Goal: Task Accomplishment & Management: Manage account settings

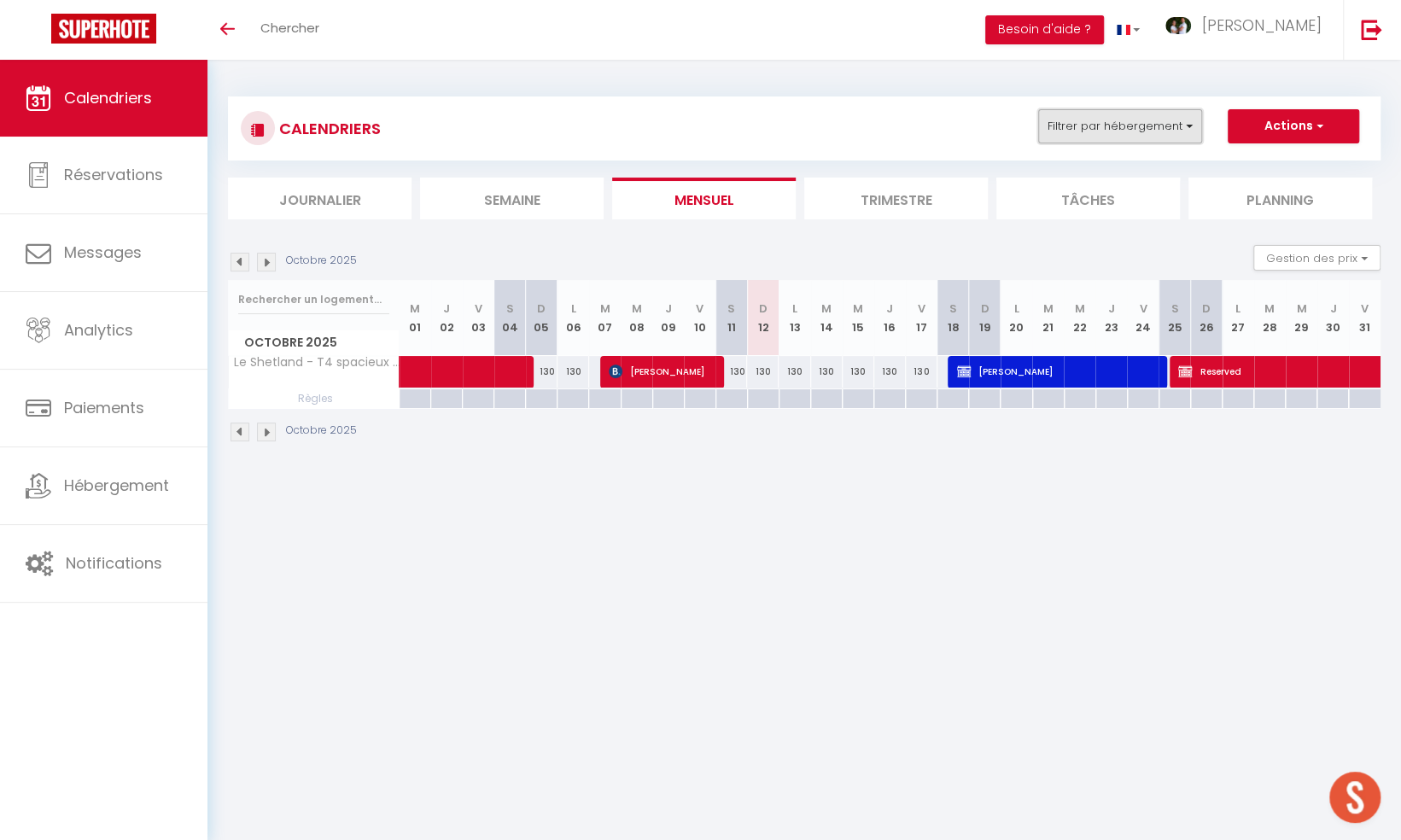
click at [1142, 127] on button "Filtrer par hébergement" at bounding box center [1120, 126] width 164 height 34
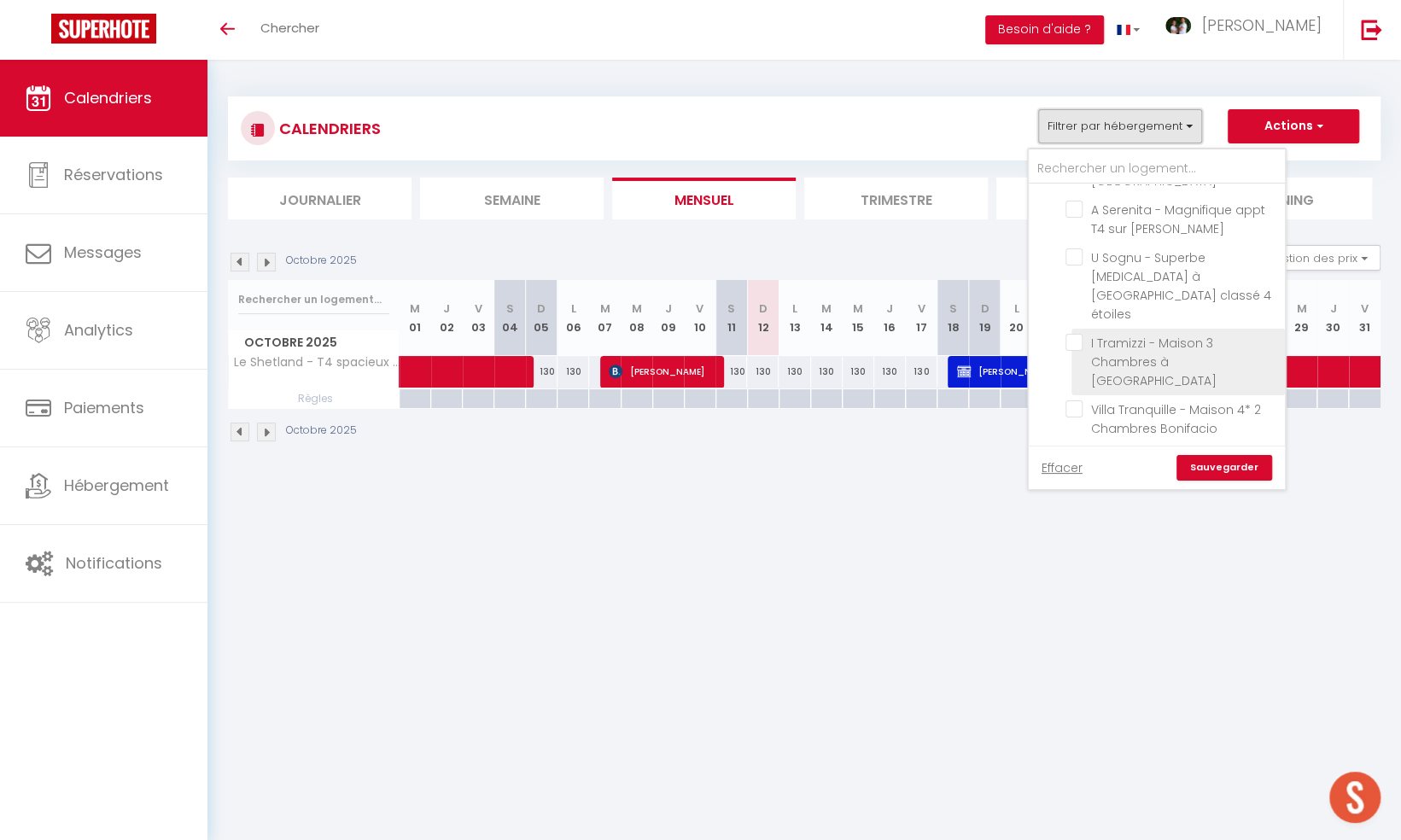
scroll to position [1280, 0]
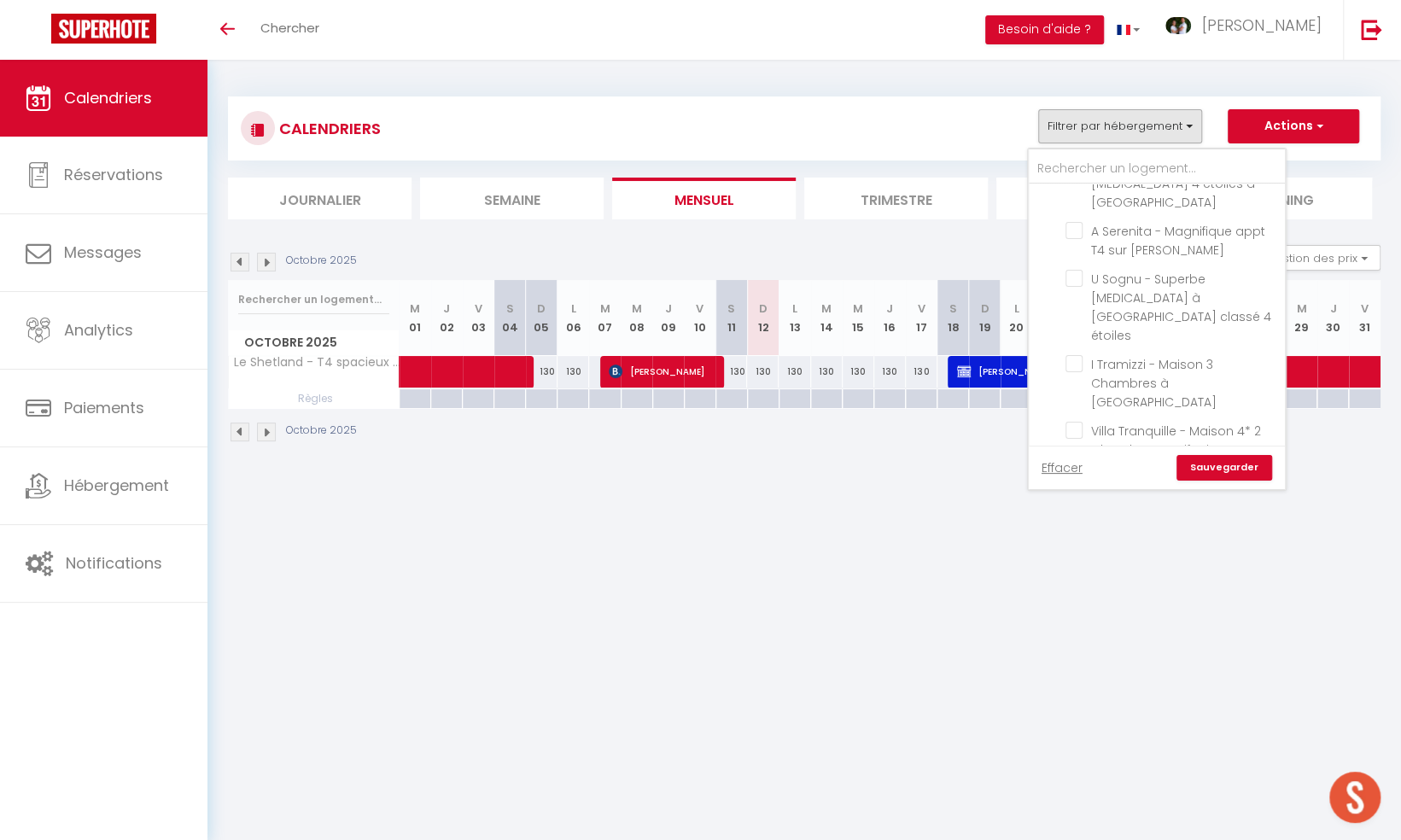
click at [1079, 469] on input "Le Nathalia – [MEDICAL_DATA] 4 étoiles, vue port de [GEOGRAPHIC_DATA]" at bounding box center [1173, 477] width 214 height 17
checkbox input "true"
checkbox input "false"
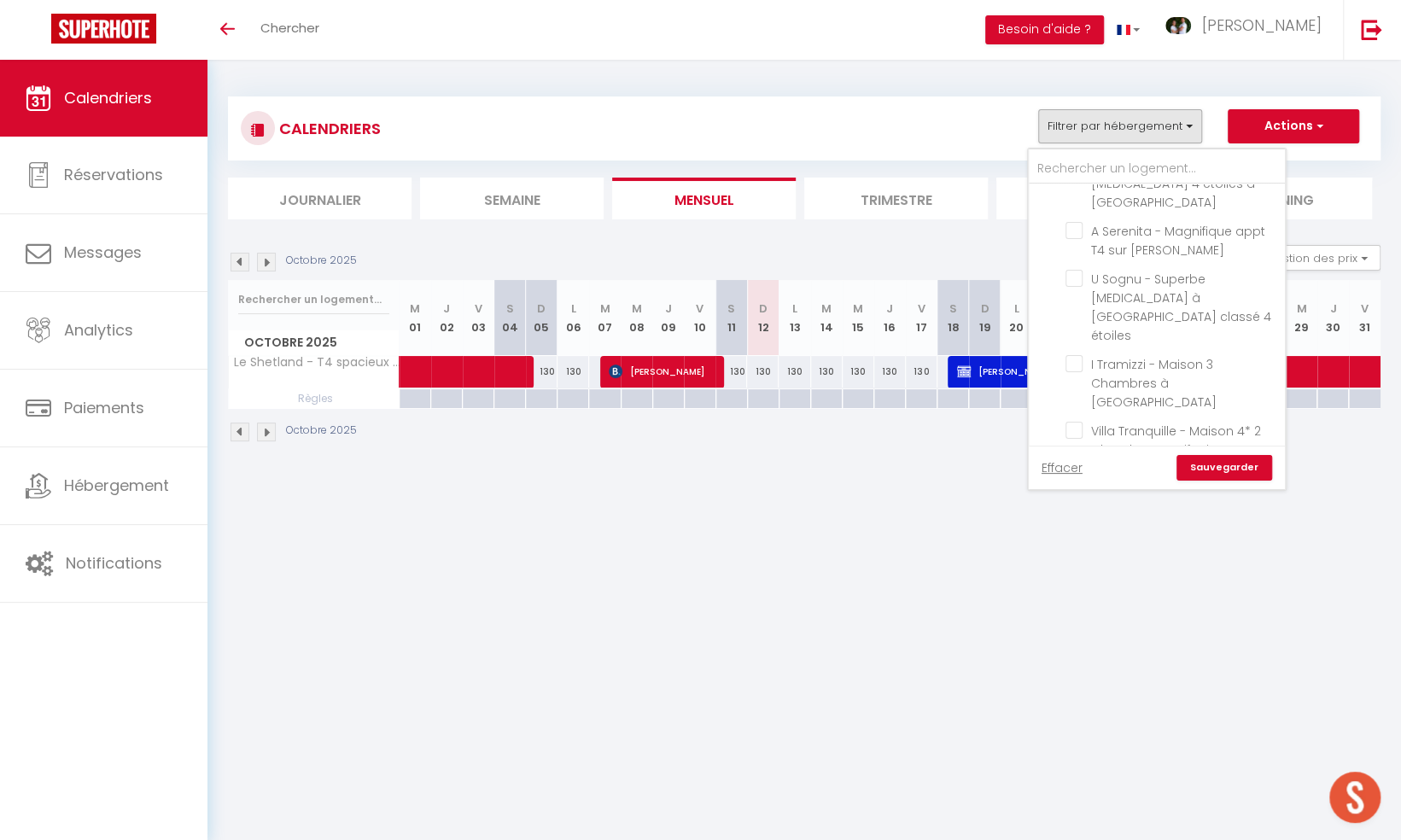
checkbox input "false"
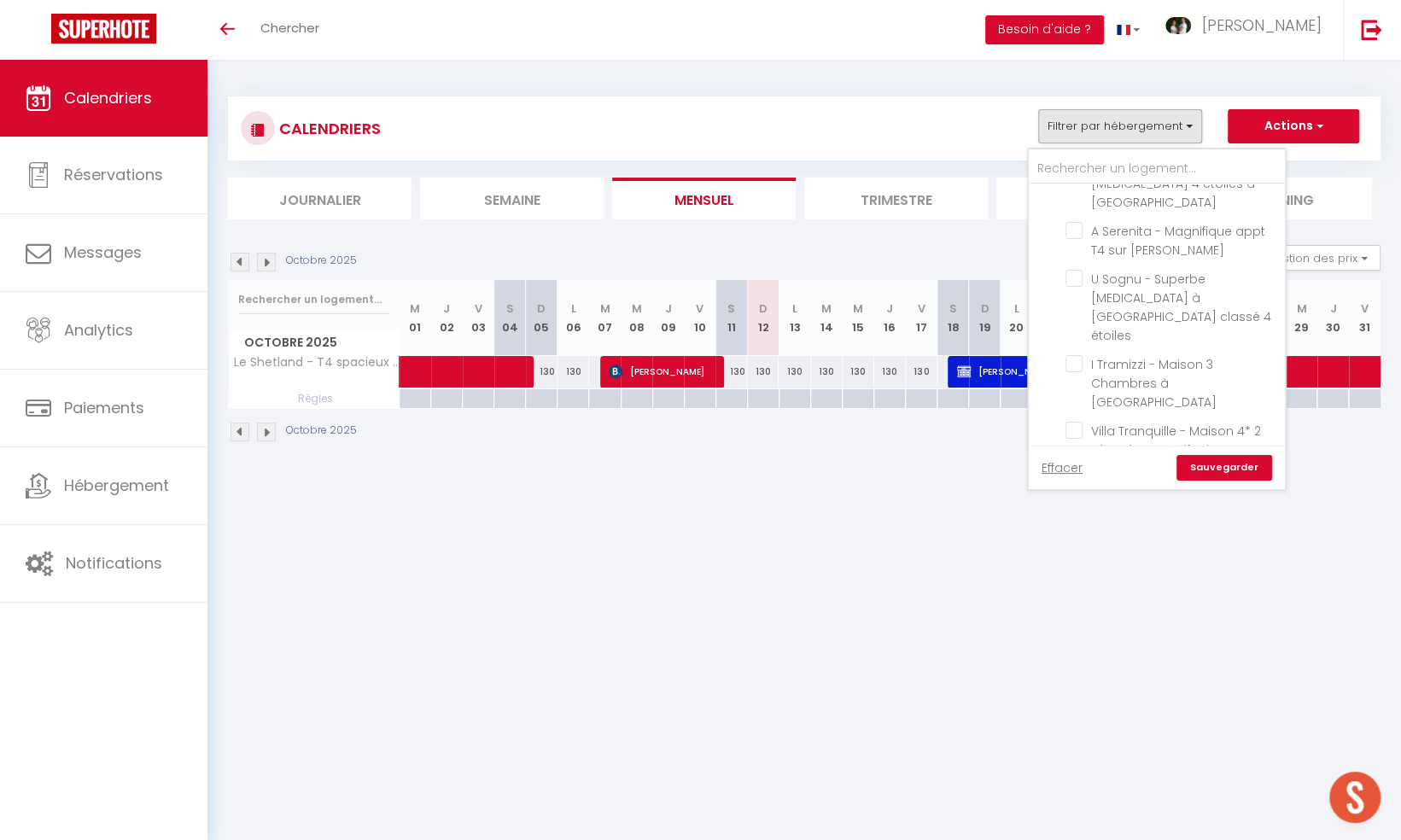
checkbox input "false"
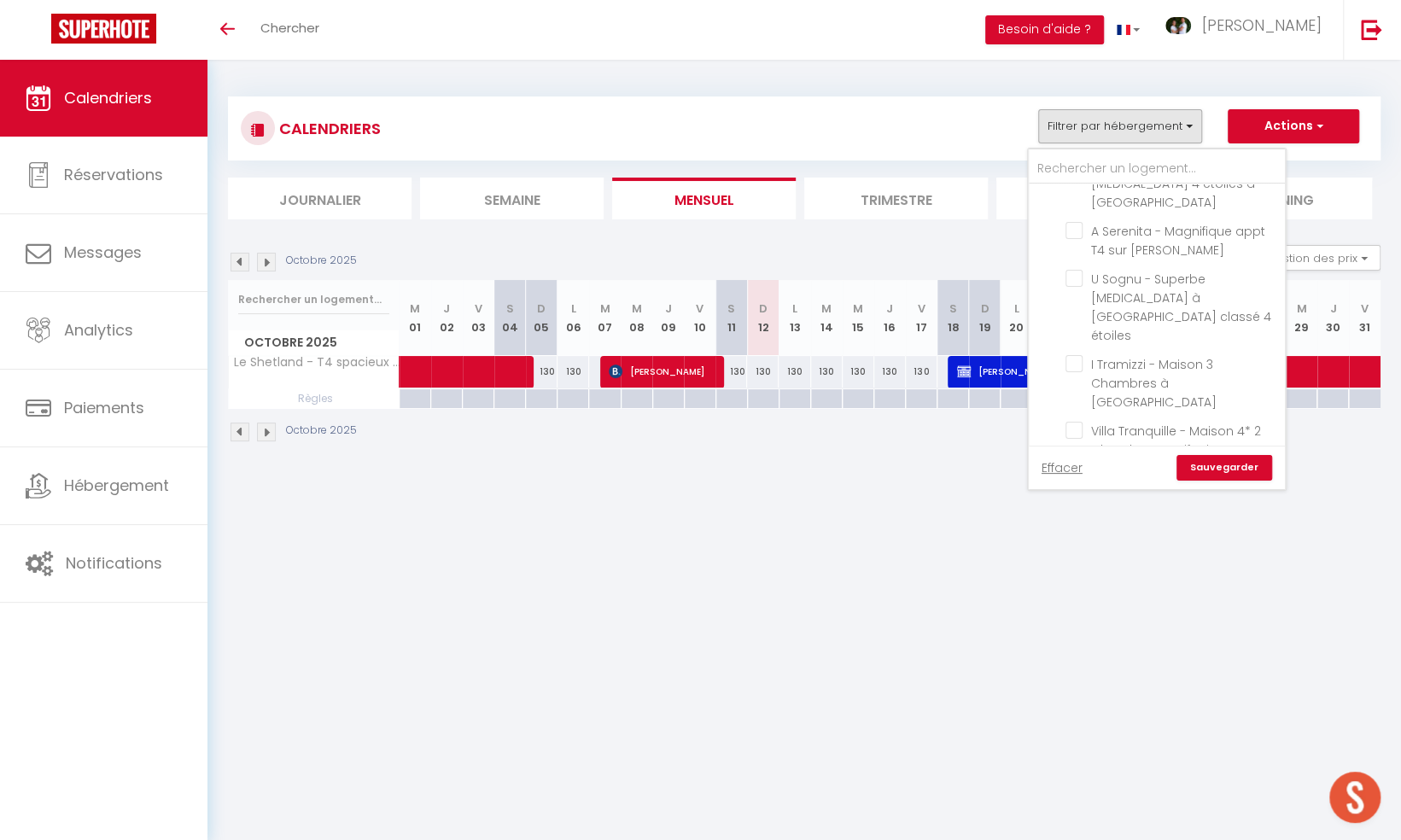
checkbox input "false"
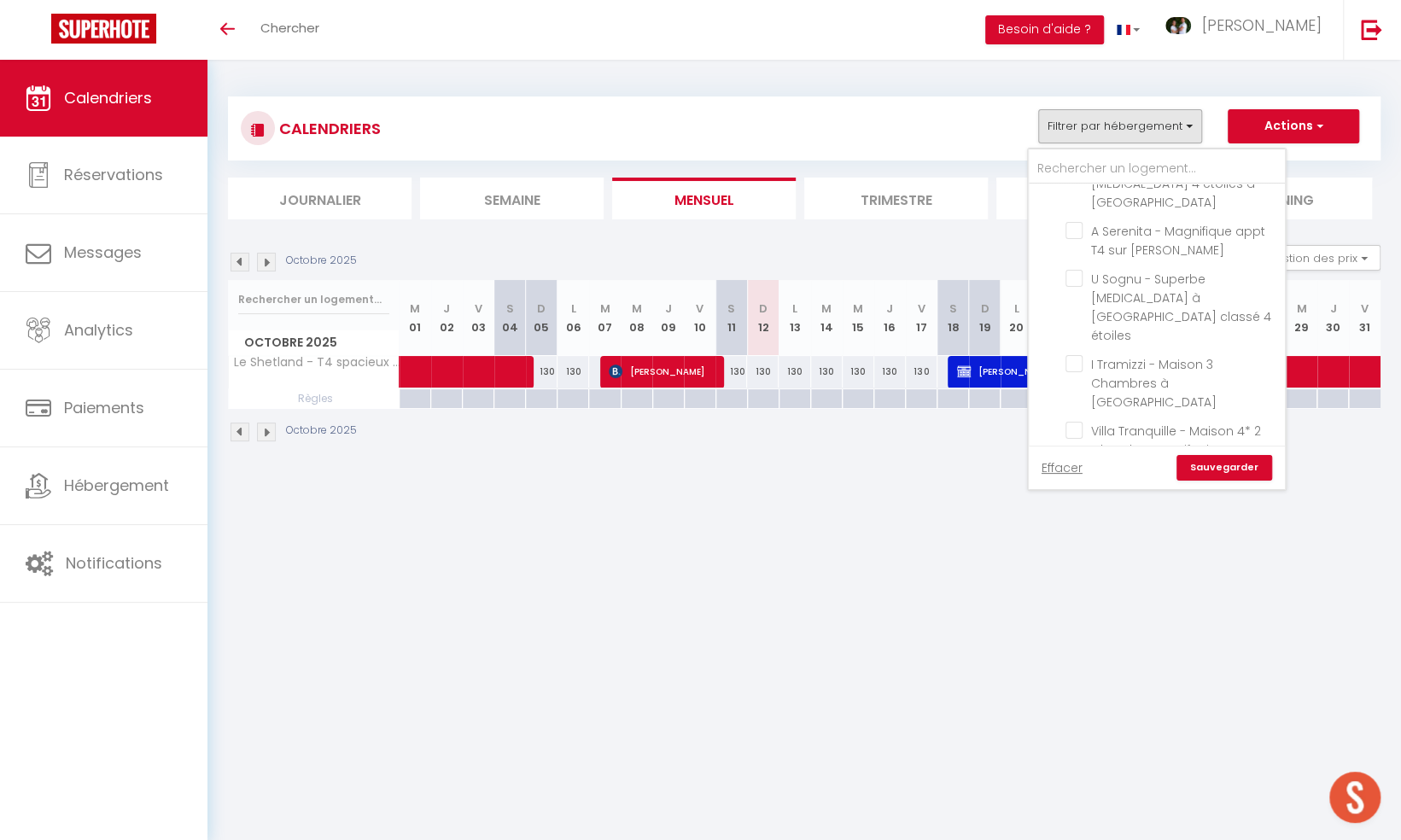
checkbox input "false"
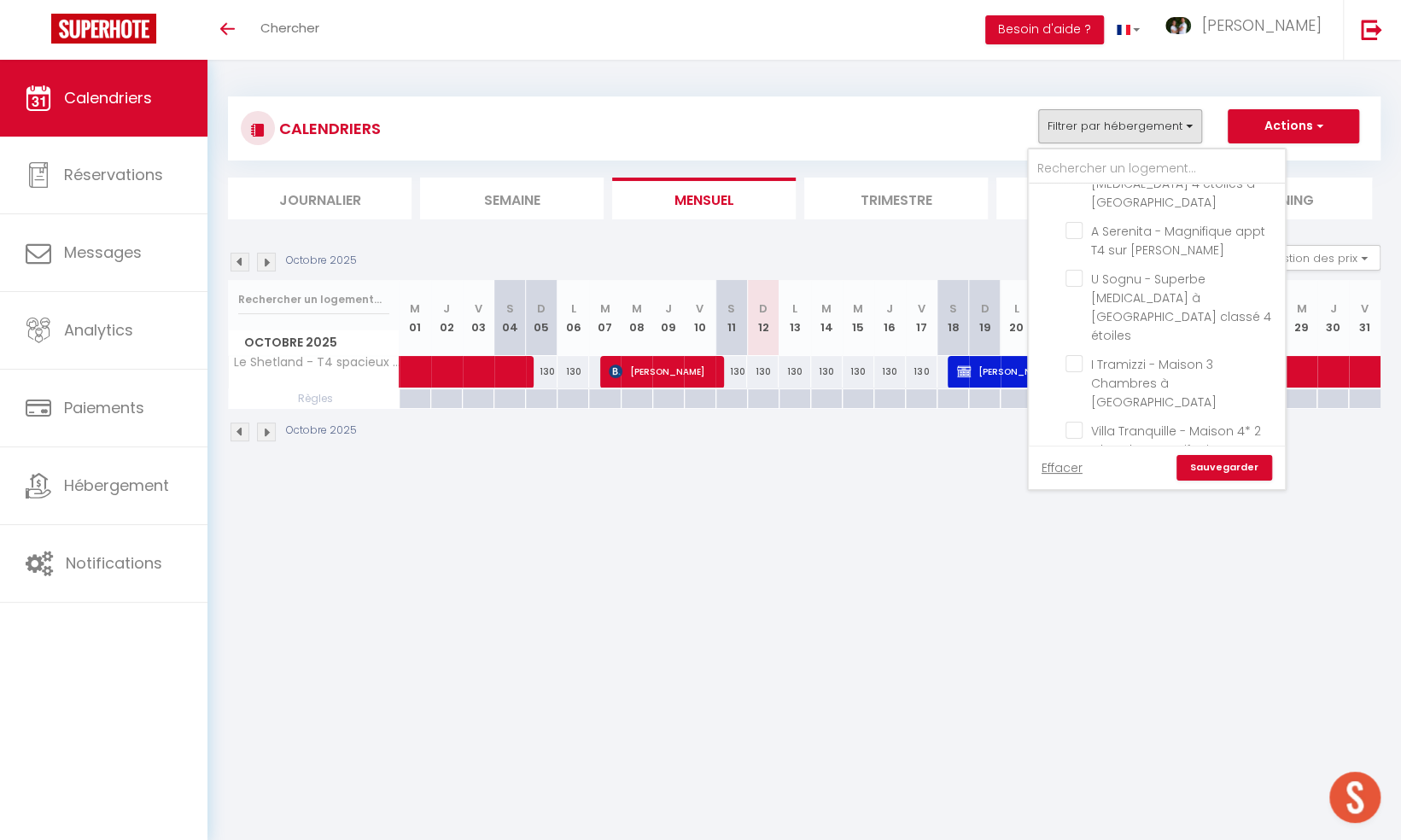
checkbox input "false"
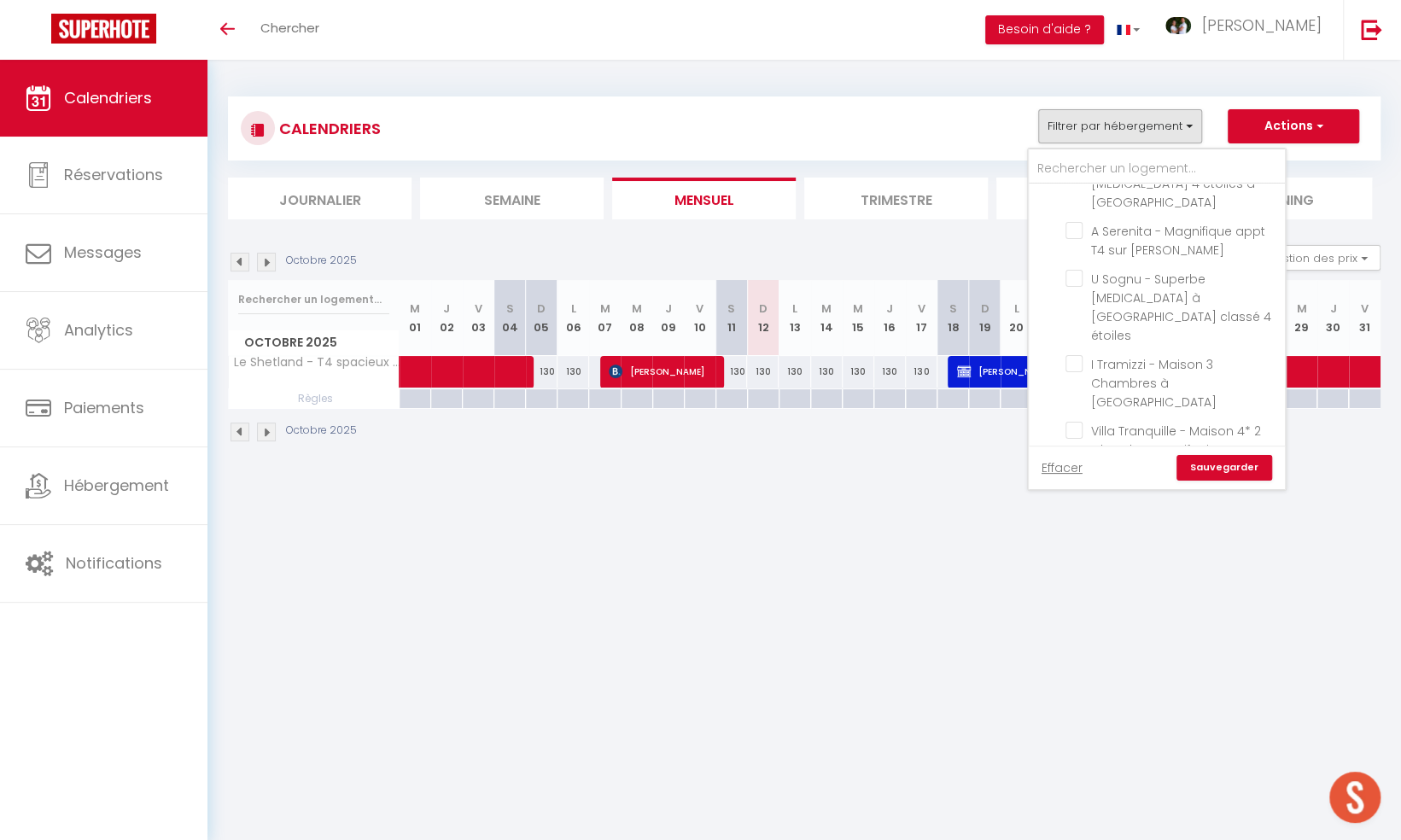
checkbox input "false"
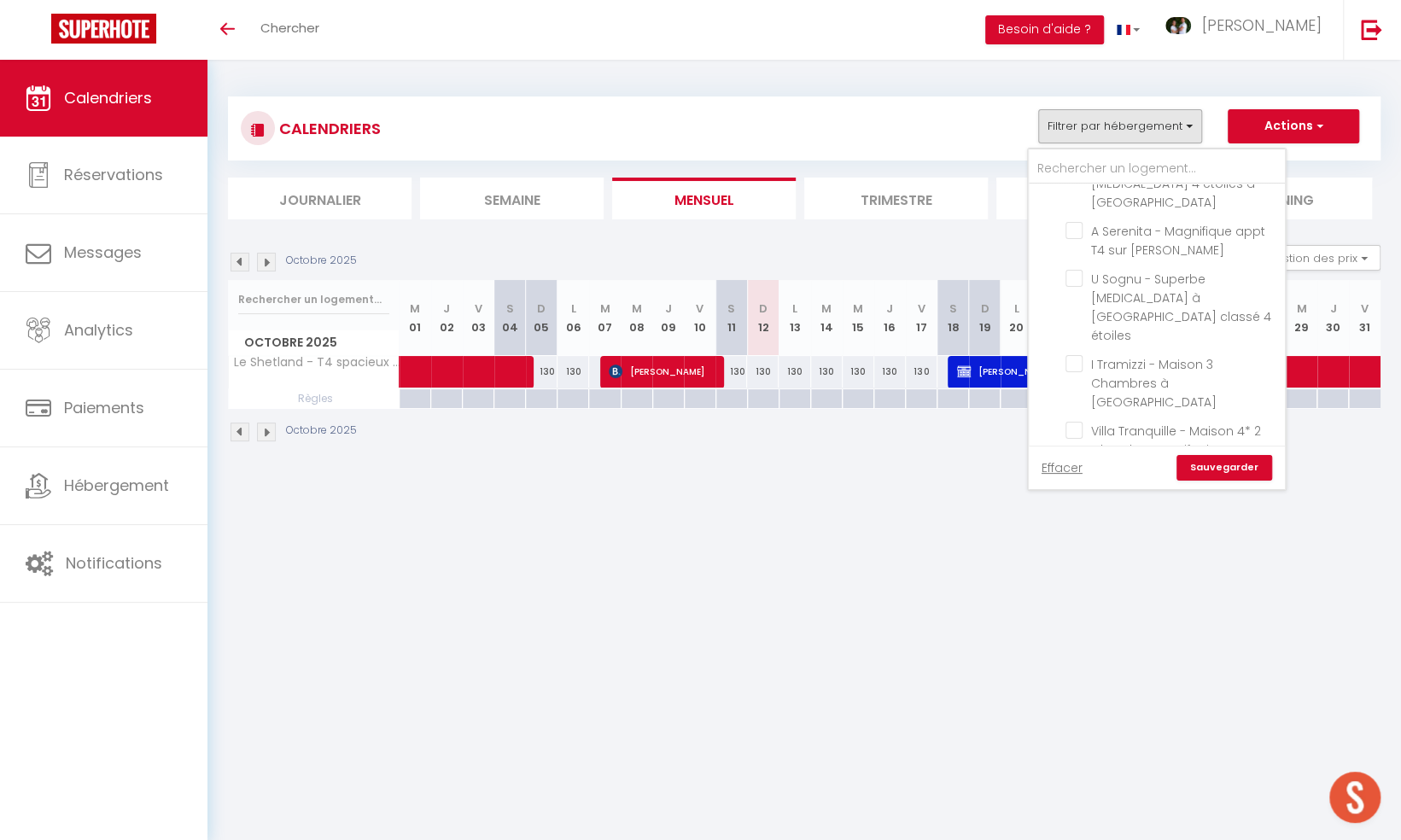
checkbox input "false"
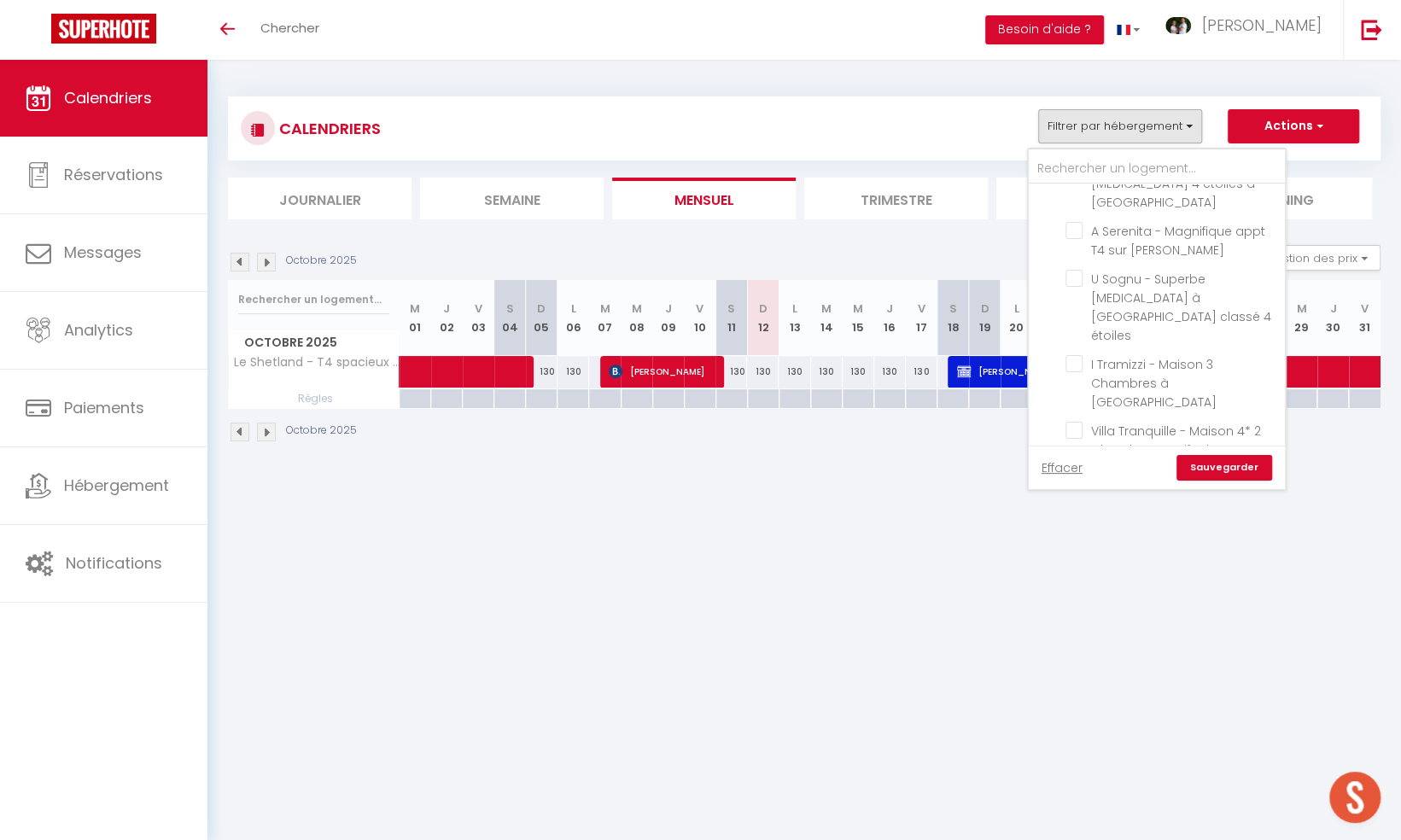
checkbox input "false"
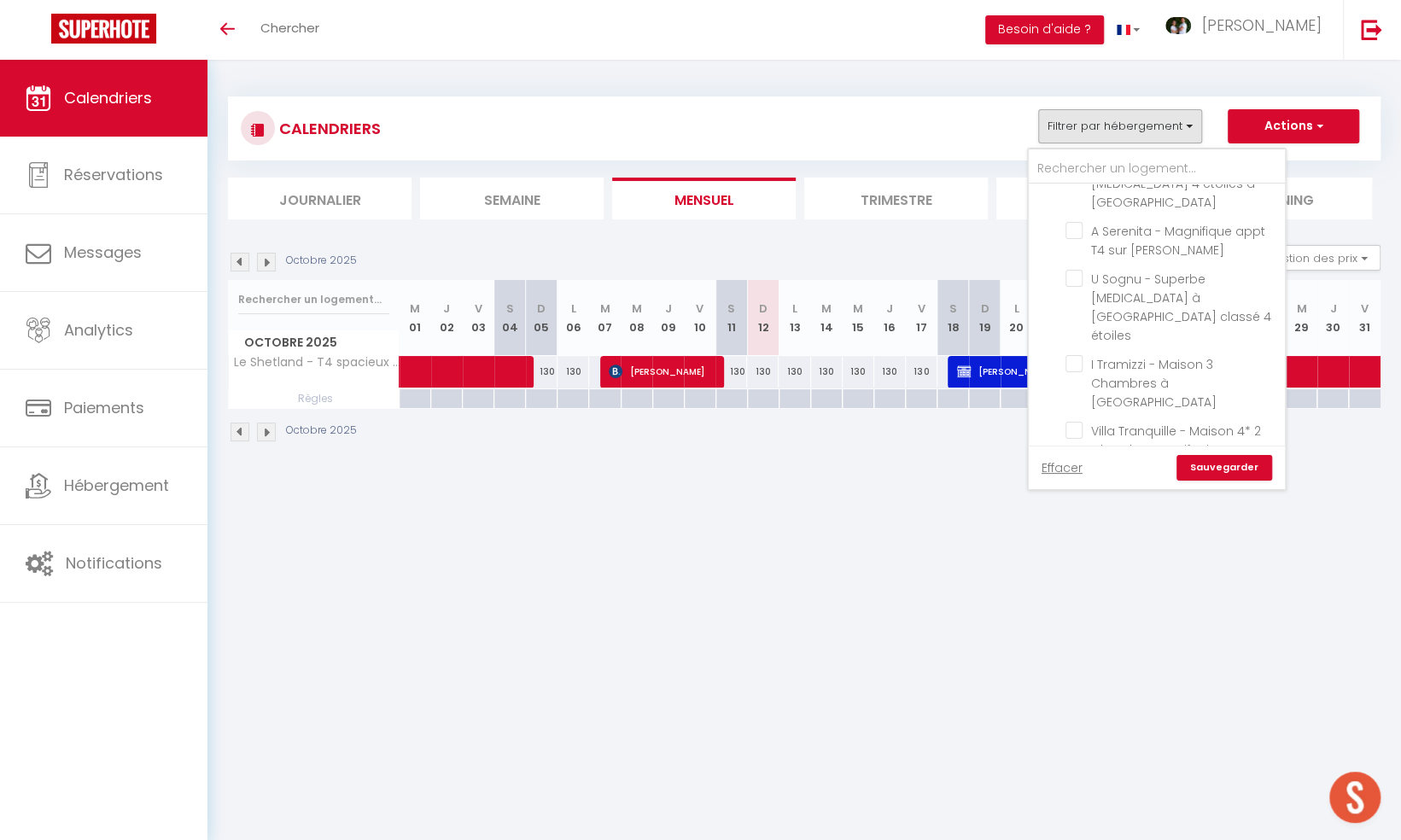
checkbox input "false"
click at [1074, 538] on input "Le Shetland - T4 spacieux bord de mer et piscine" at bounding box center [1173, 546] width 214 height 17
checkbox input "false"
click at [1221, 466] on link "Sauvegarder" at bounding box center [1225, 467] width 96 height 26
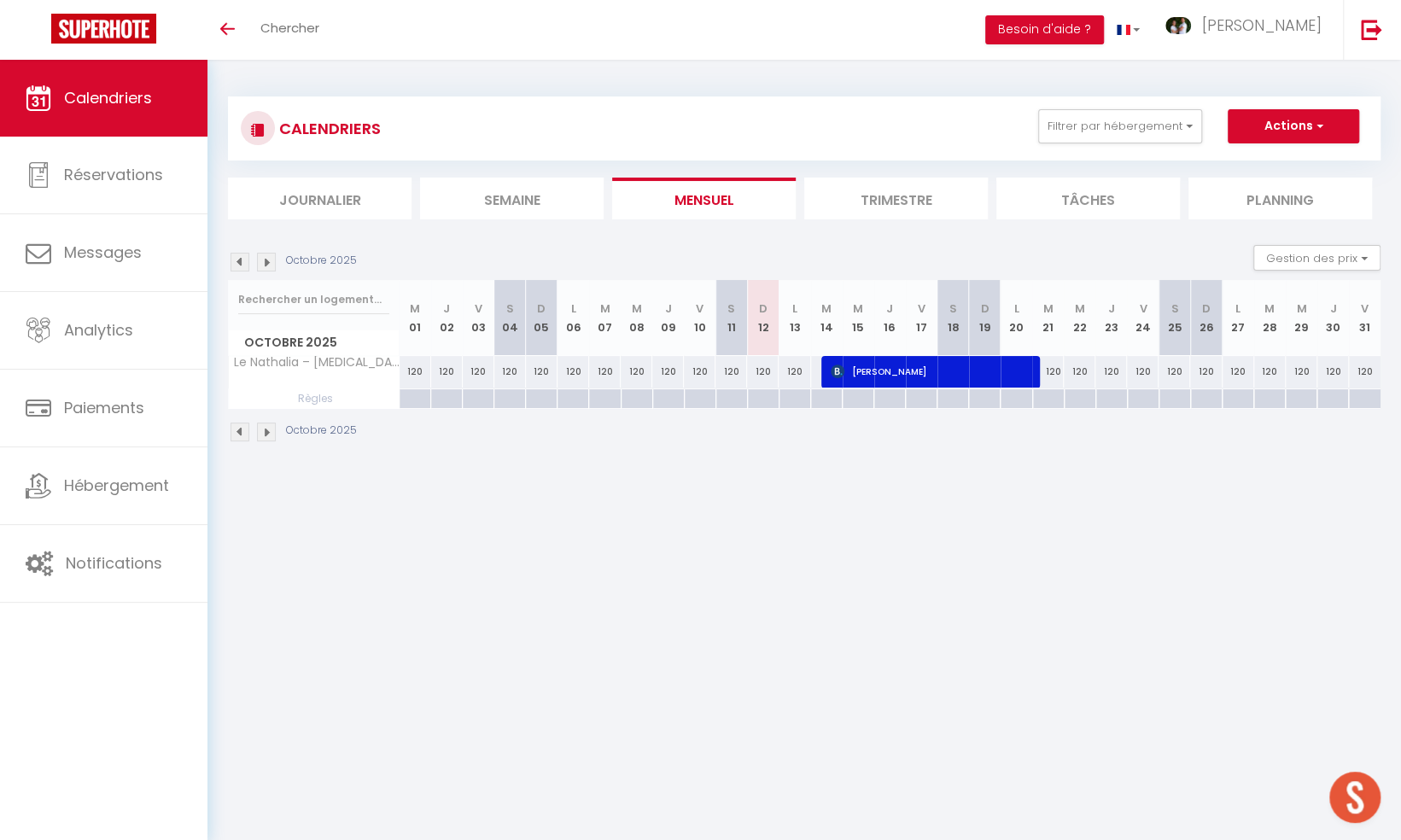
click at [265, 262] on img at bounding box center [266, 262] width 19 height 19
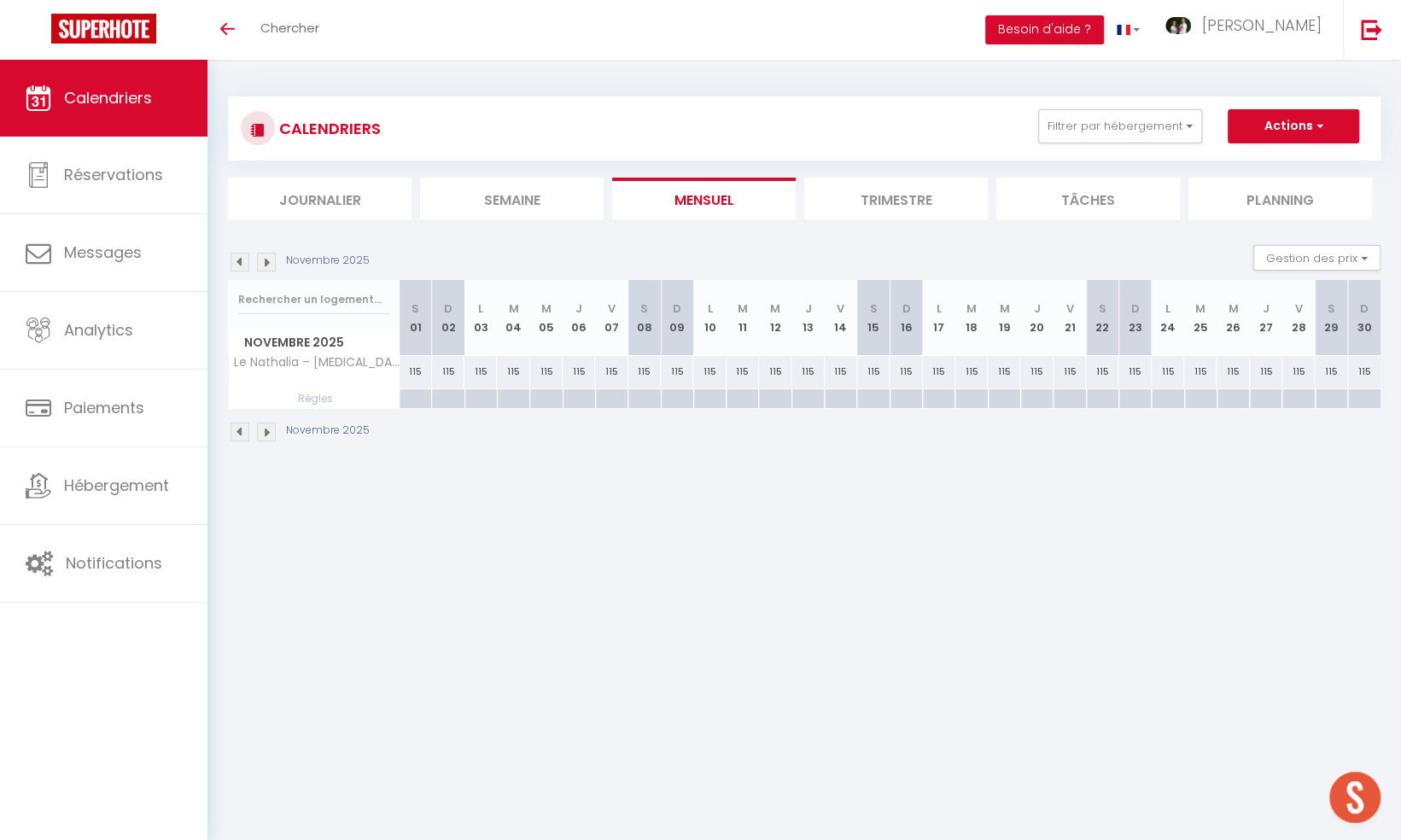
click at [267, 263] on img at bounding box center [266, 262] width 19 height 19
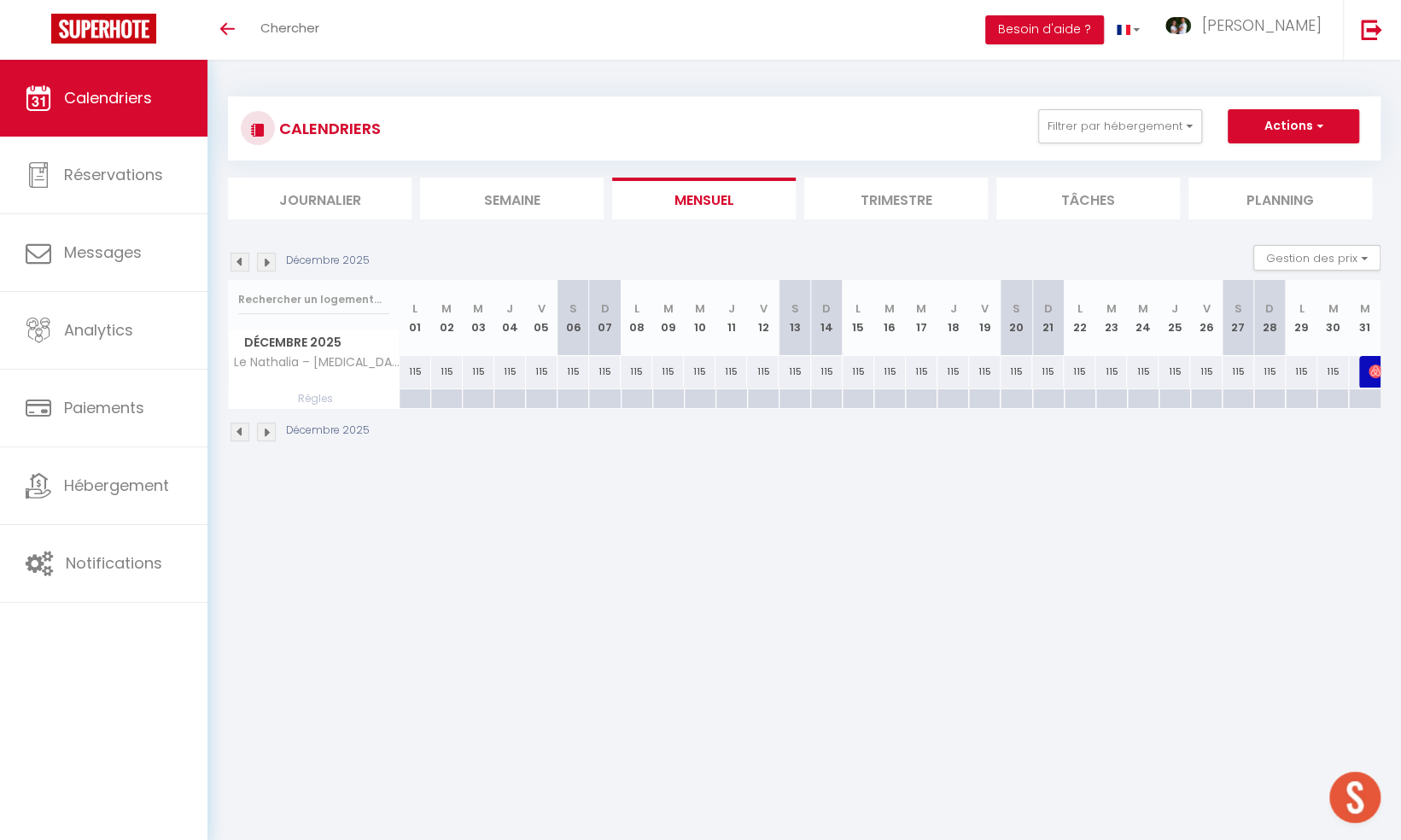
click at [266, 262] on img at bounding box center [266, 262] width 19 height 19
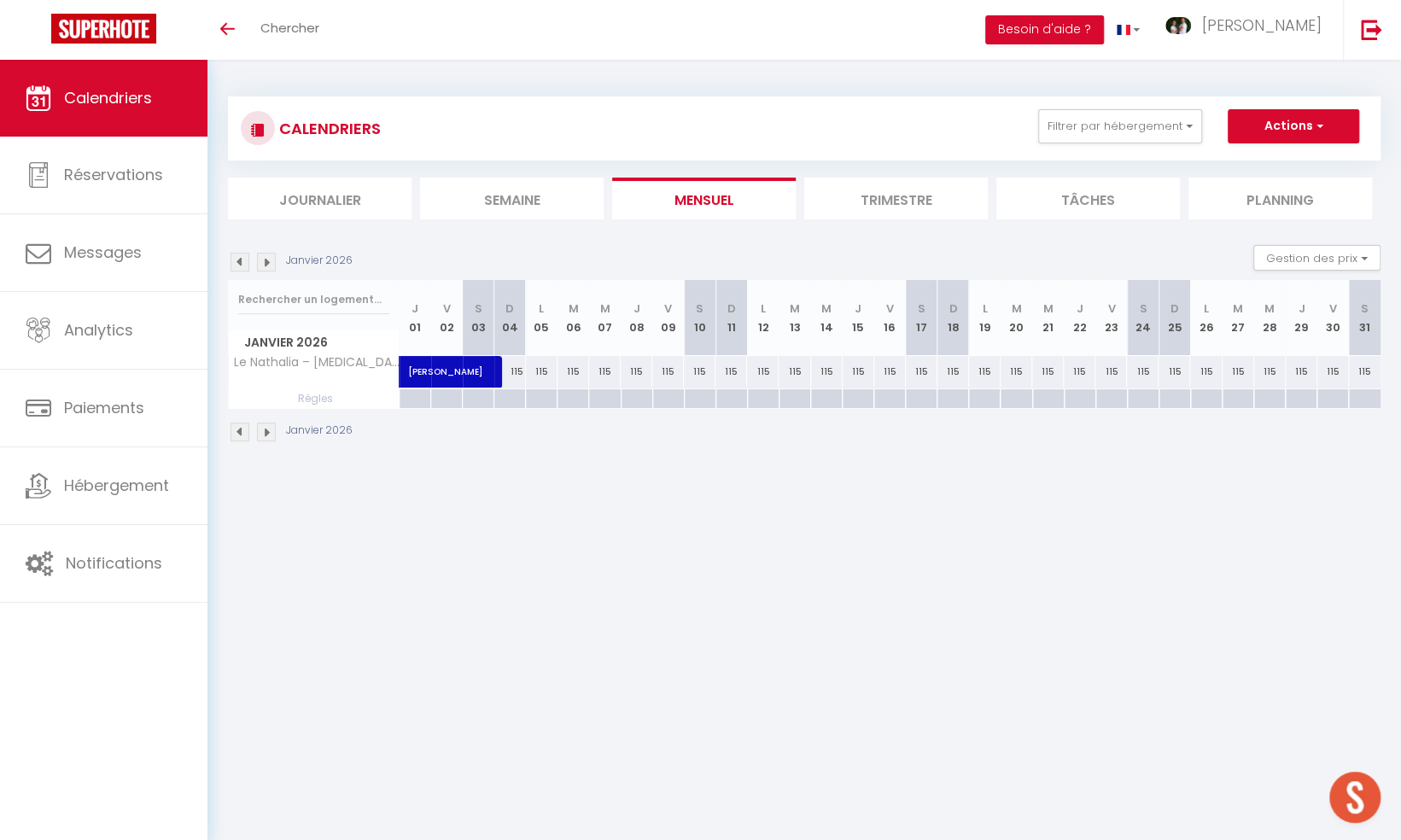
click at [266, 262] on img at bounding box center [266, 262] width 19 height 19
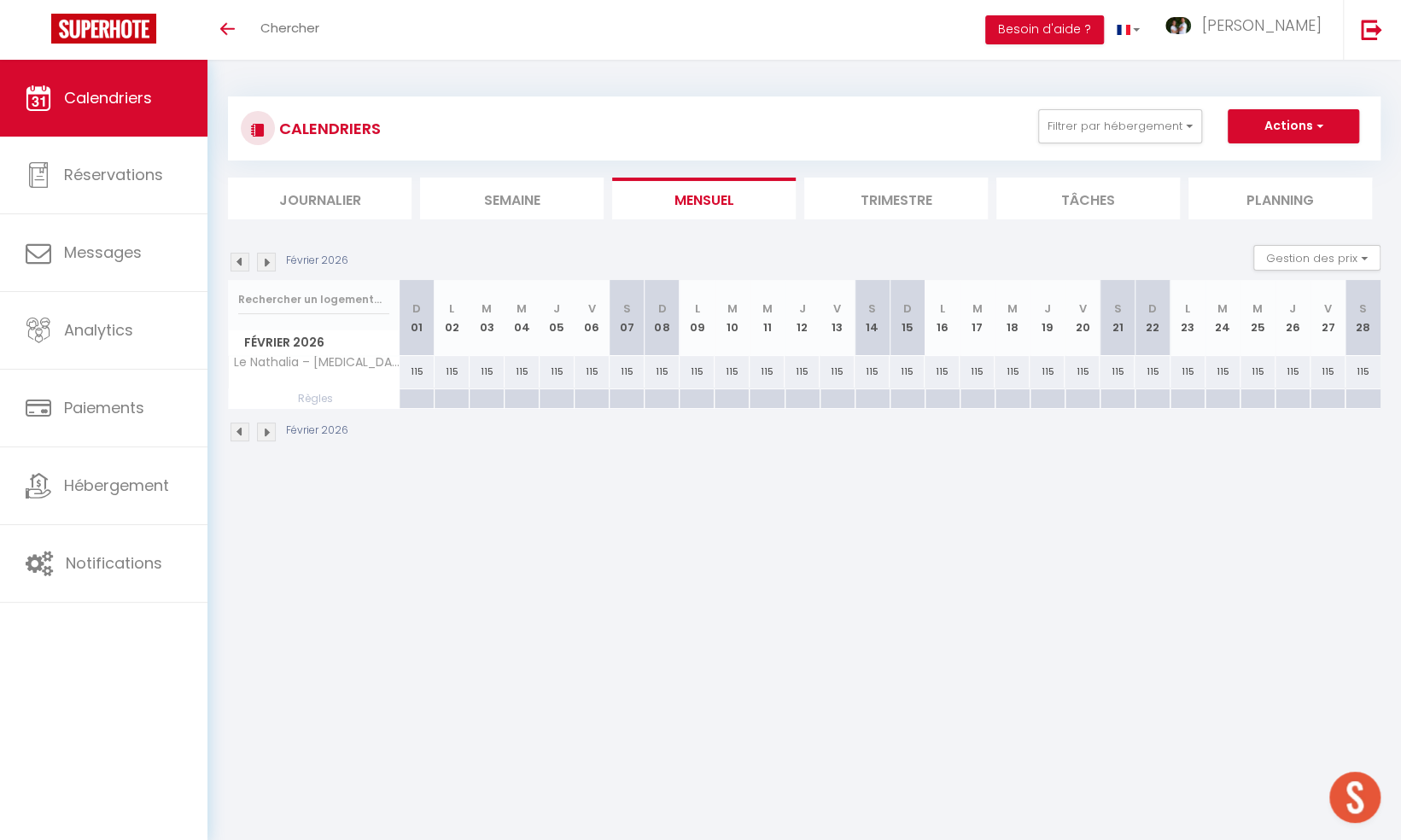
click at [266, 262] on img at bounding box center [266, 262] width 19 height 19
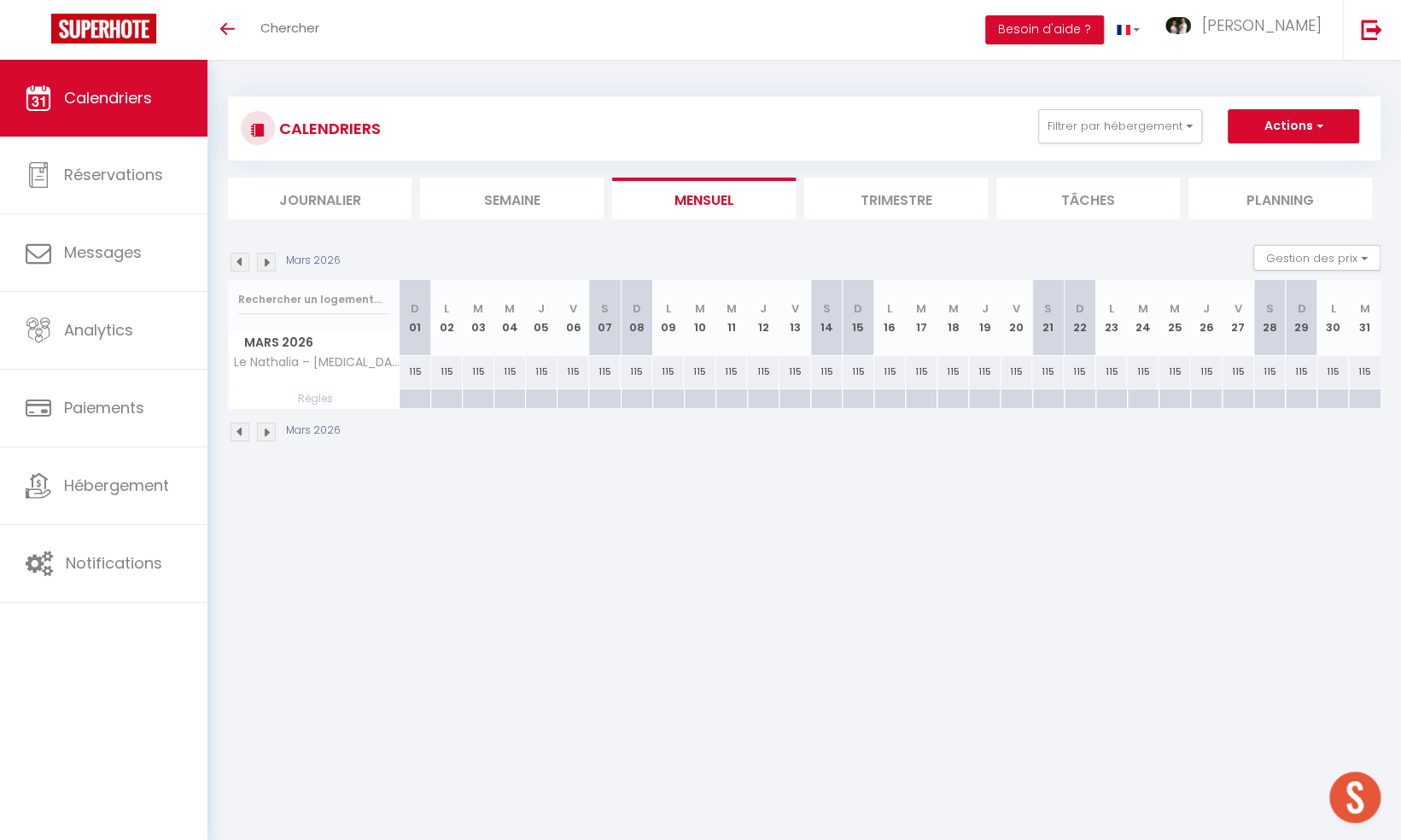
click at [266, 262] on img at bounding box center [266, 262] width 19 height 19
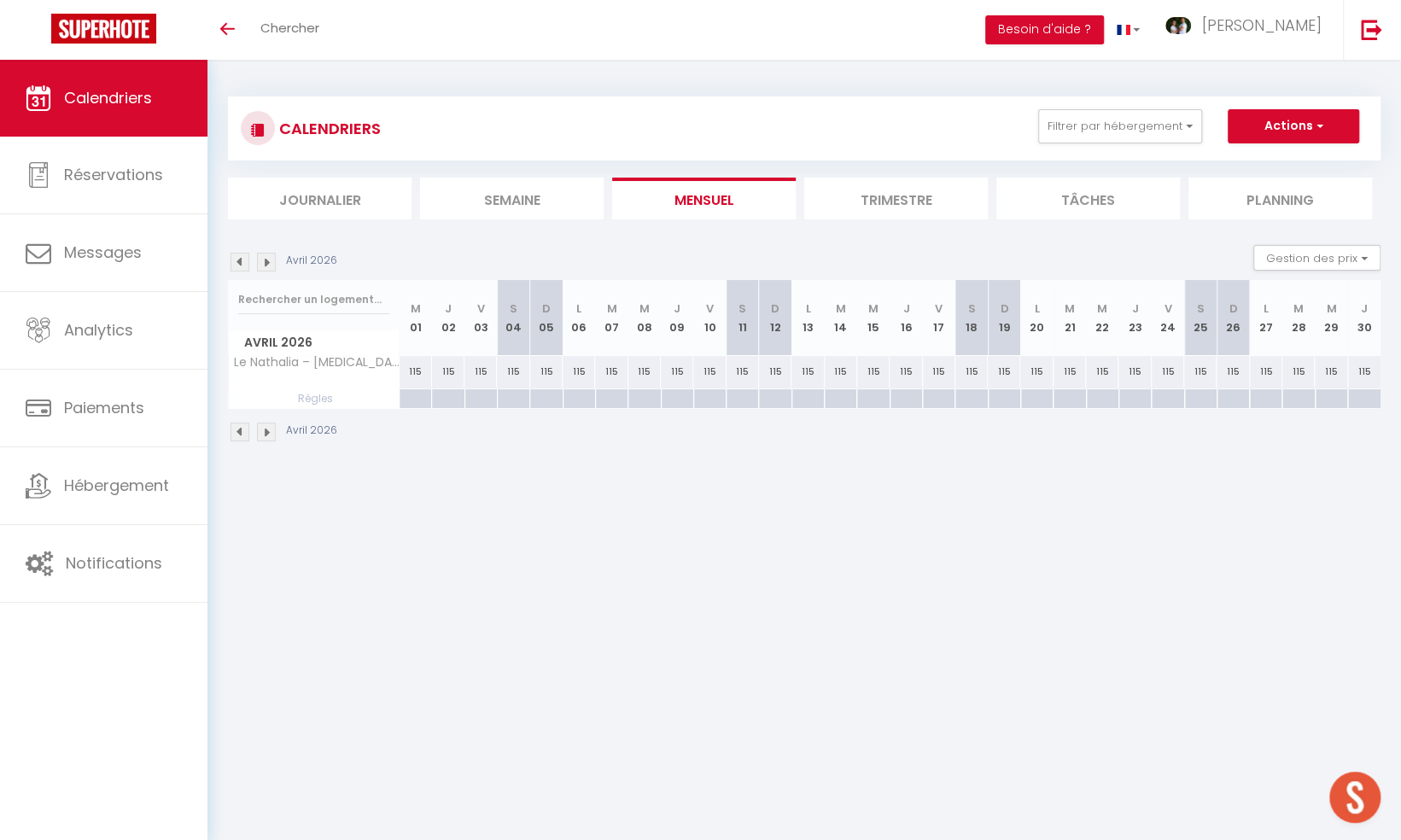
click at [266, 262] on img at bounding box center [266, 262] width 19 height 19
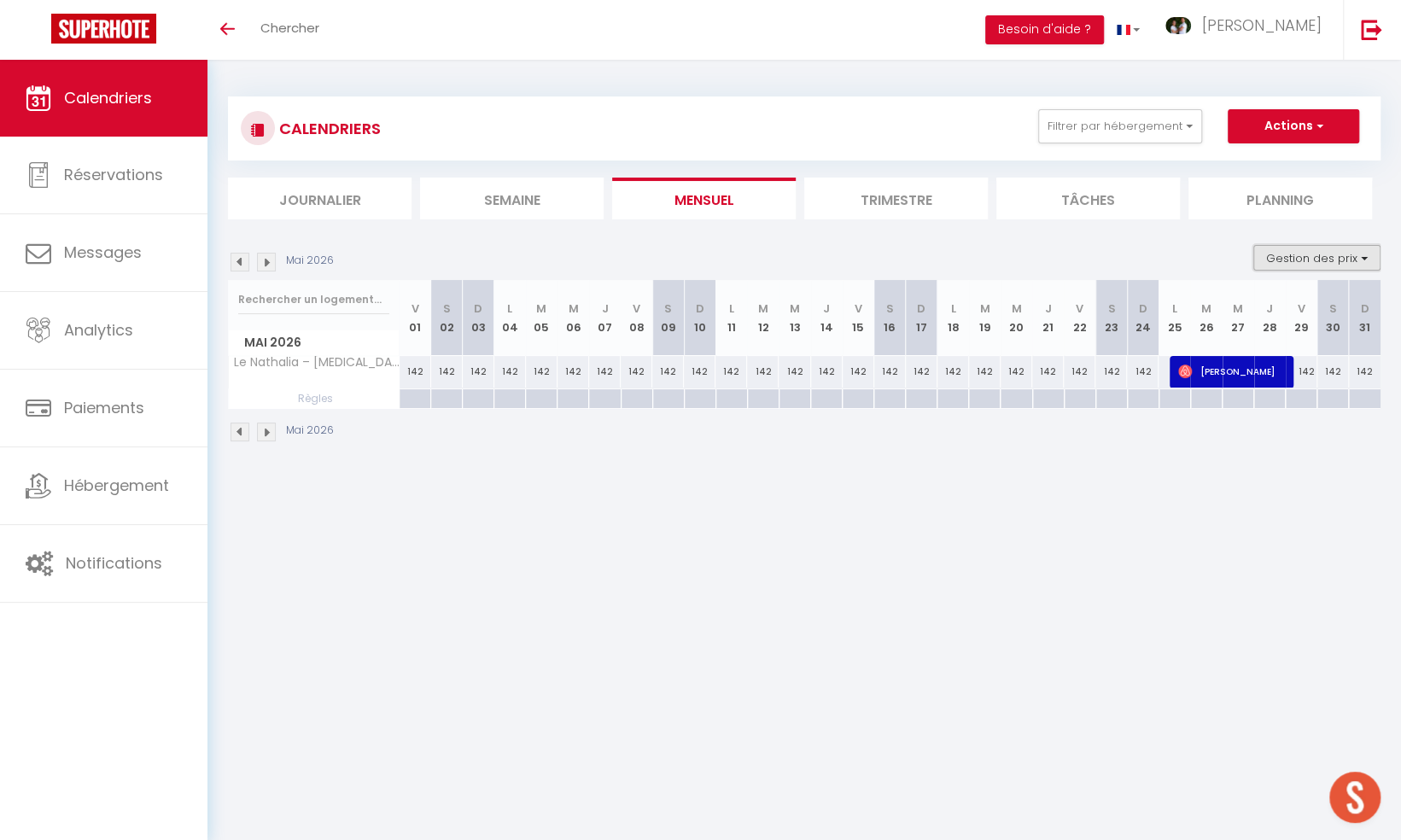
click at [1296, 267] on button "Gestion des prix" at bounding box center [1317, 258] width 127 height 26
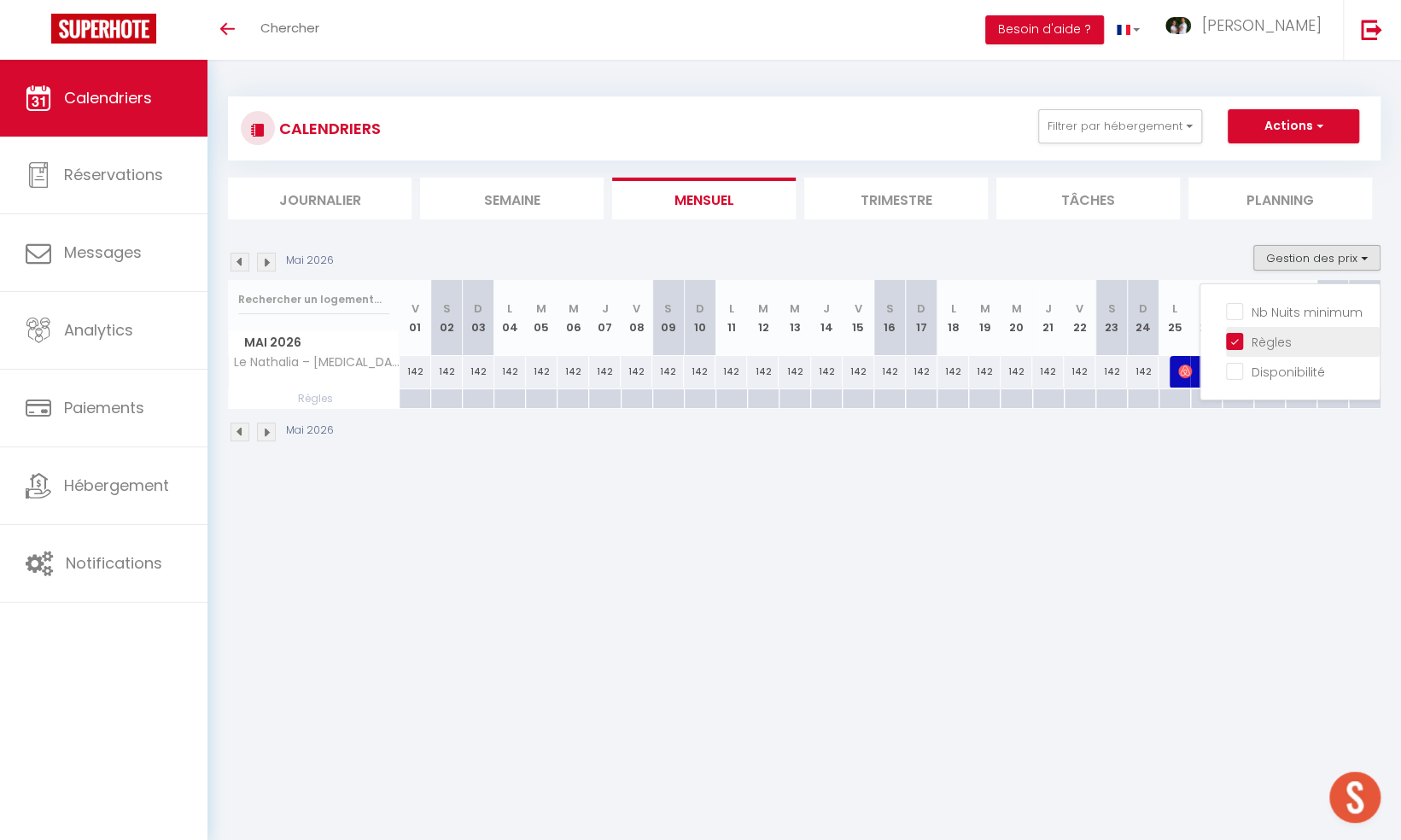
click at [1243, 343] on input "Règles" at bounding box center [1303, 340] width 154 height 17
checkbox input "false"
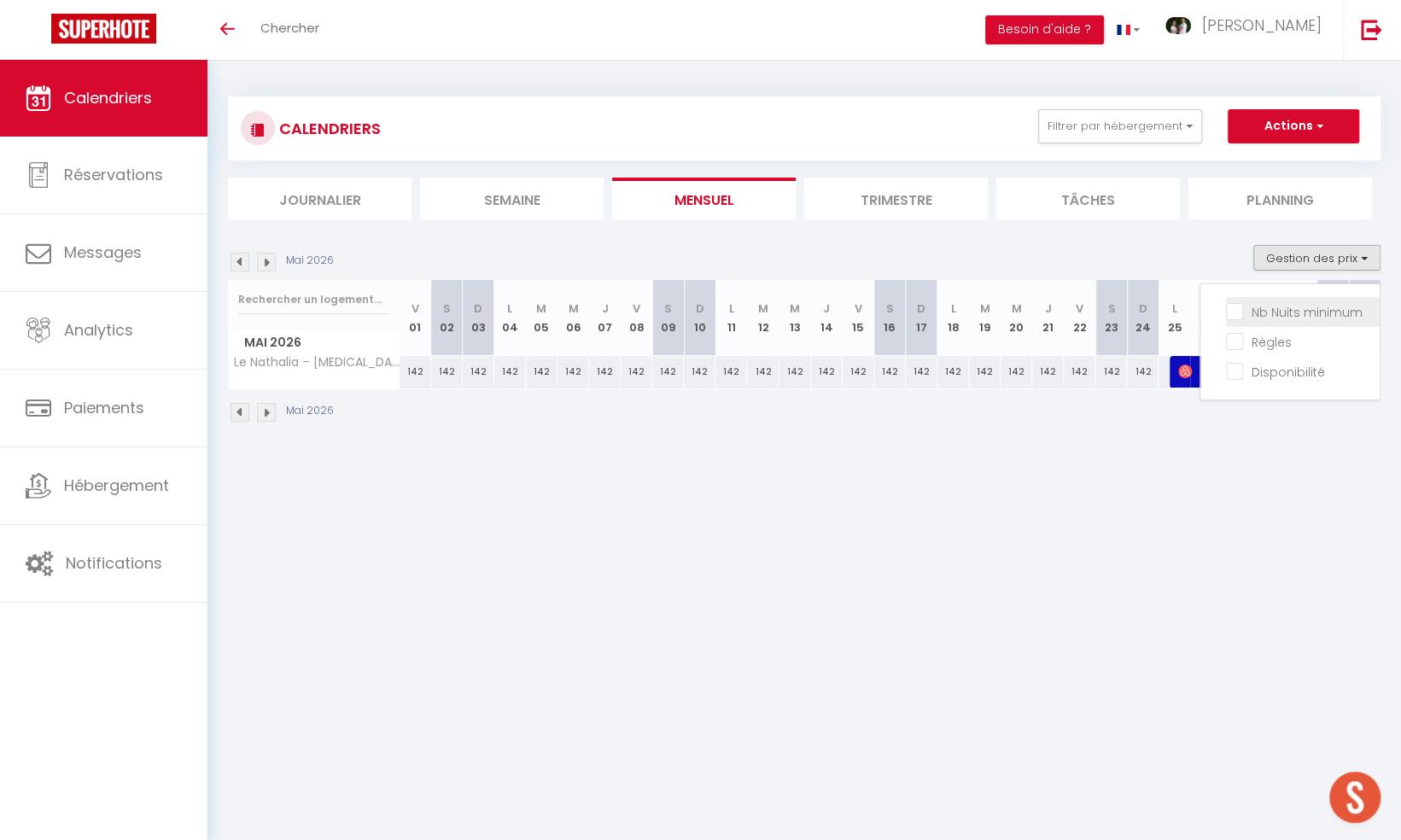
click at [1231, 308] on input "Nb Nuits minimum" at bounding box center [1303, 311] width 154 height 17
checkbox input "true"
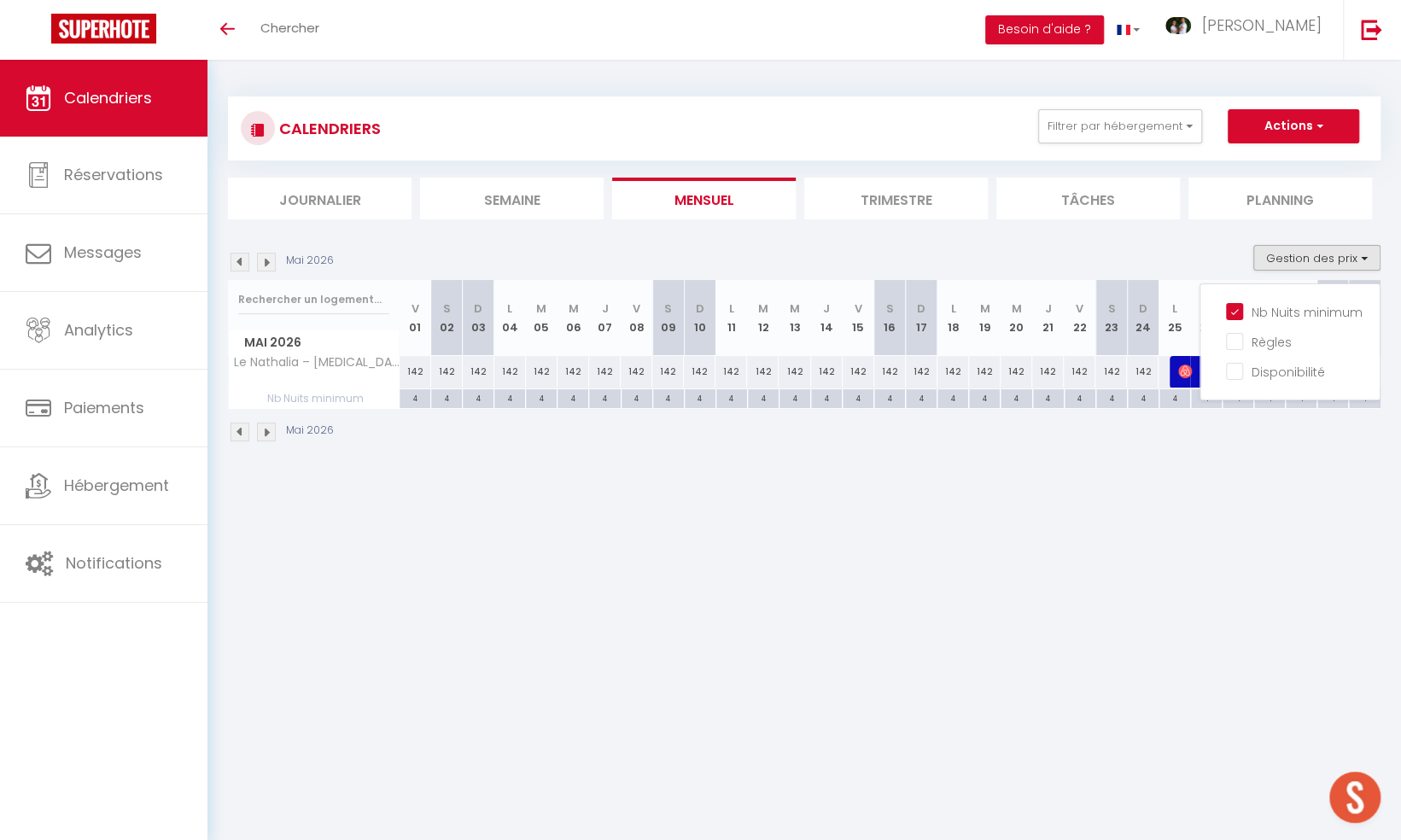
click at [795, 512] on body "🟢 Des questions ou besoin d'assistance pour la migration AirBnB? Prenez rdv >>>…" at bounding box center [700, 479] width 1401 height 840
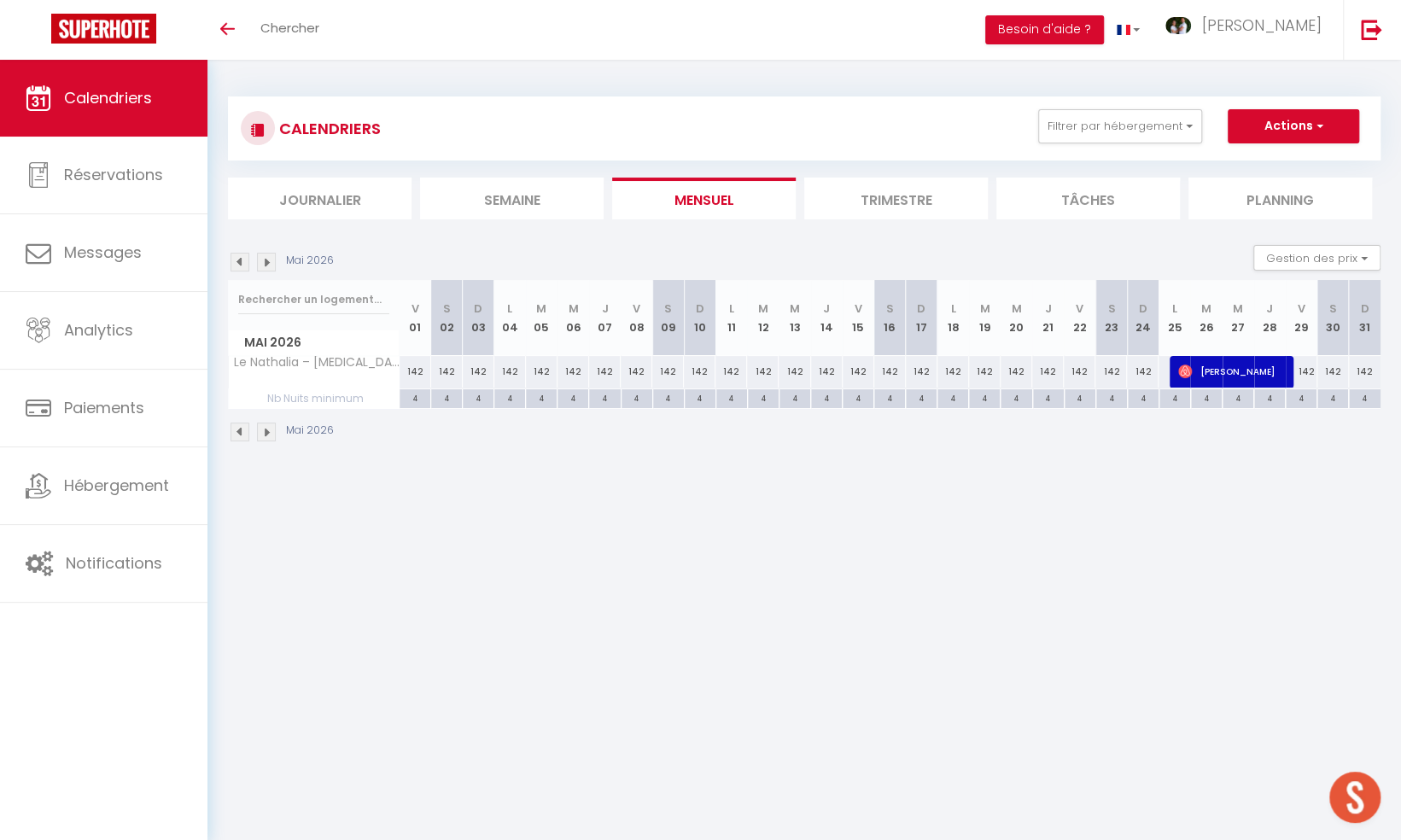
click at [238, 431] on img at bounding box center [240, 431] width 19 height 19
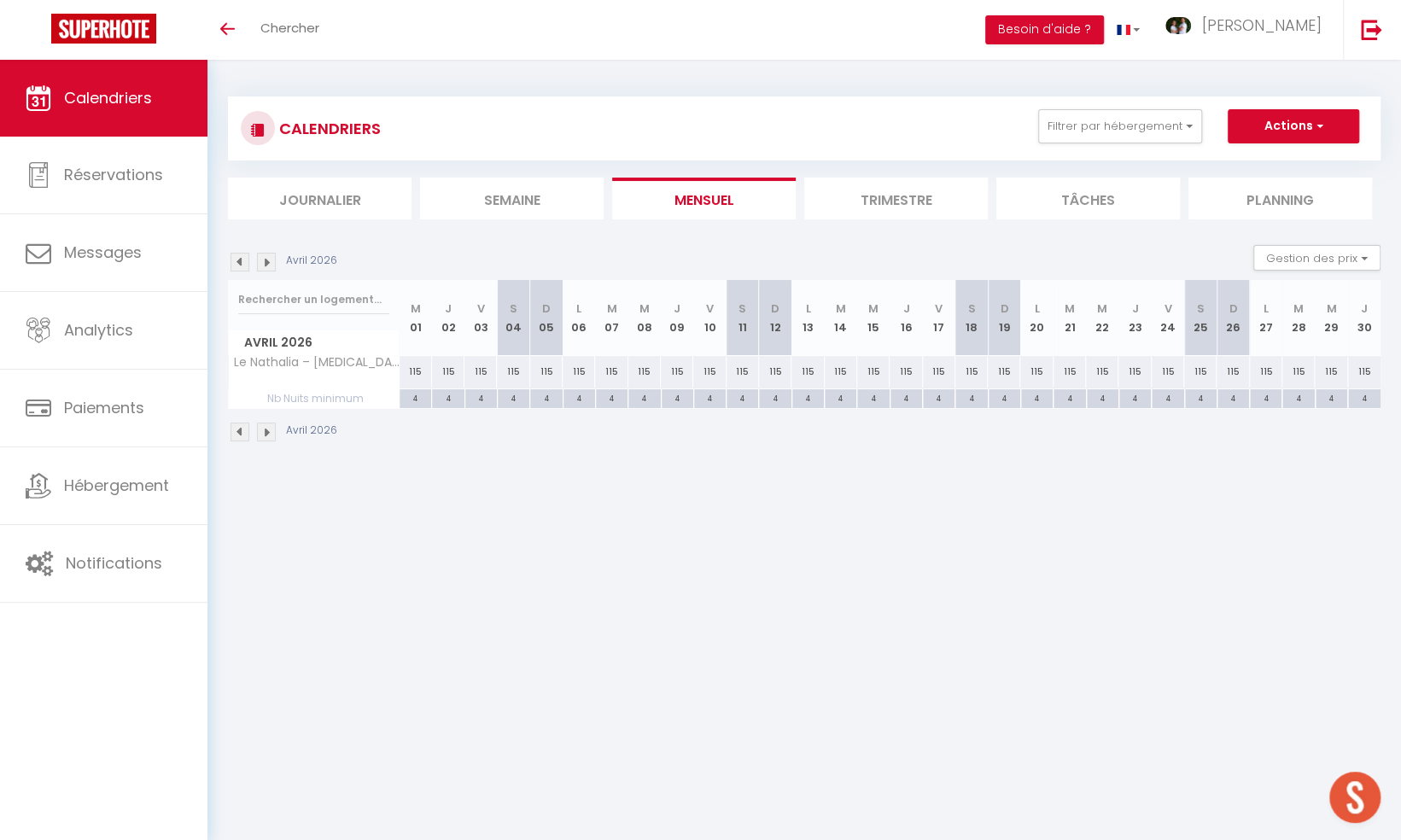
click at [238, 428] on img at bounding box center [240, 431] width 19 height 19
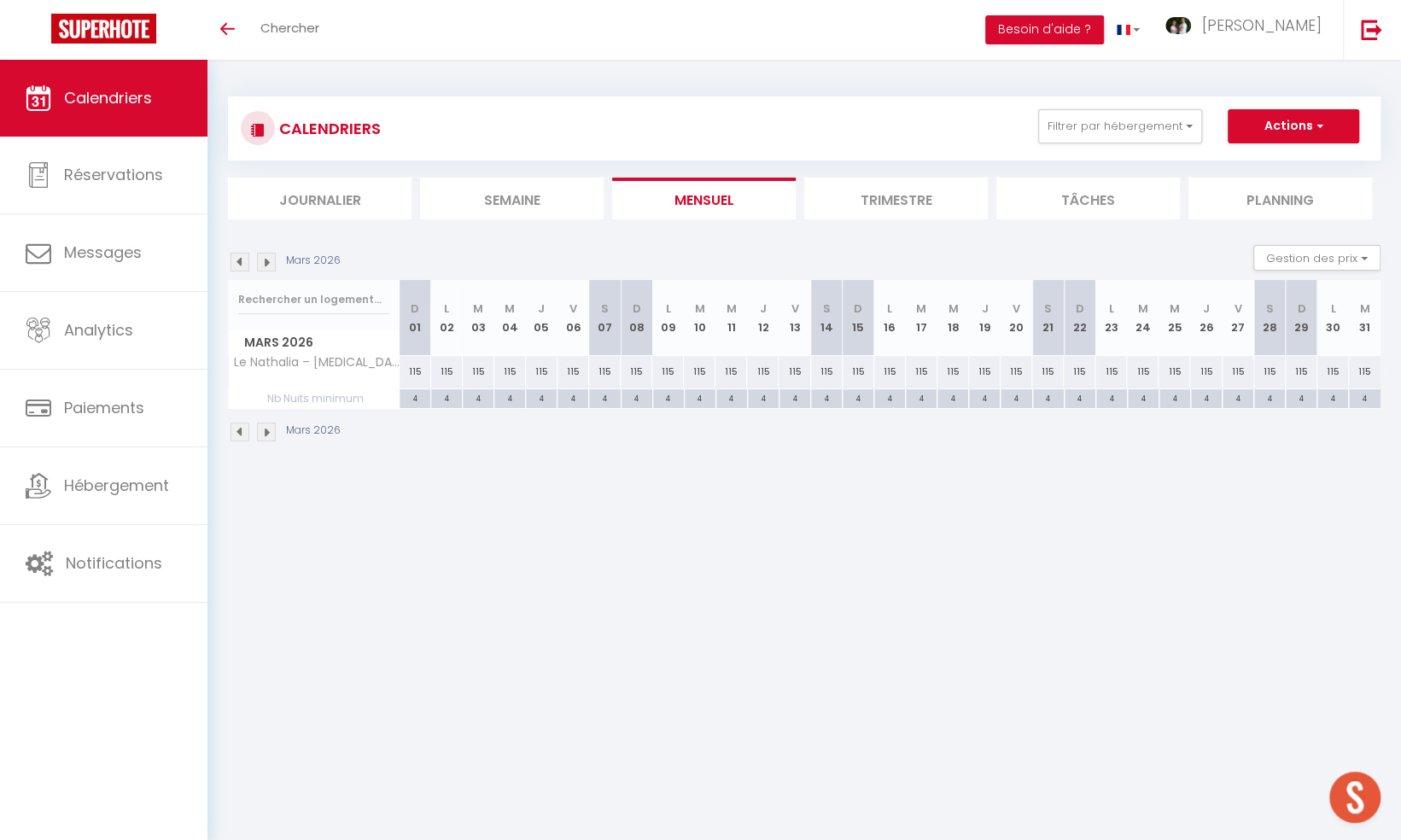
click at [238, 428] on img at bounding box center [240, 431] width 19 height 19
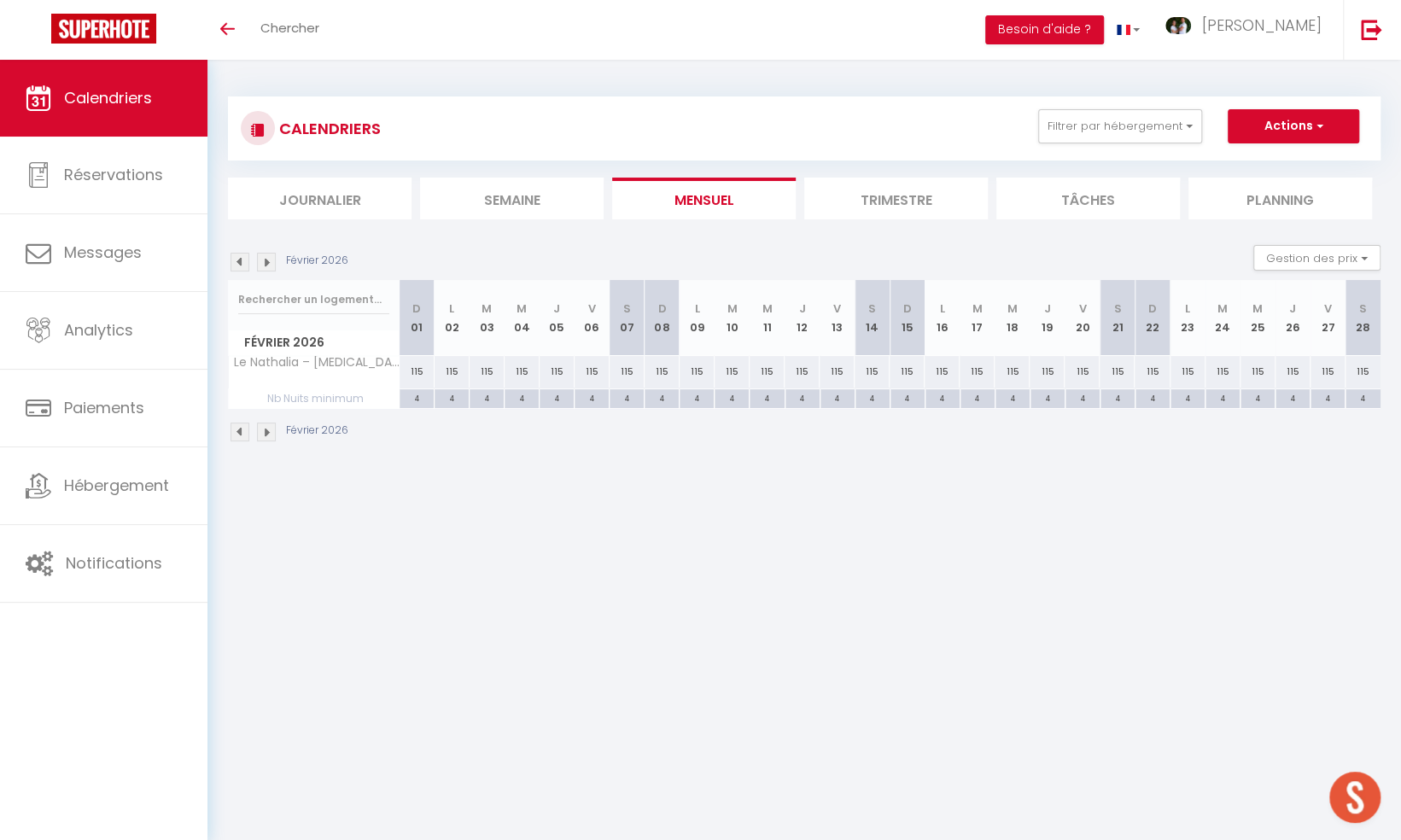
click at [238, 428] on img at bounding box center [240, 431] width 19 height 19
select select
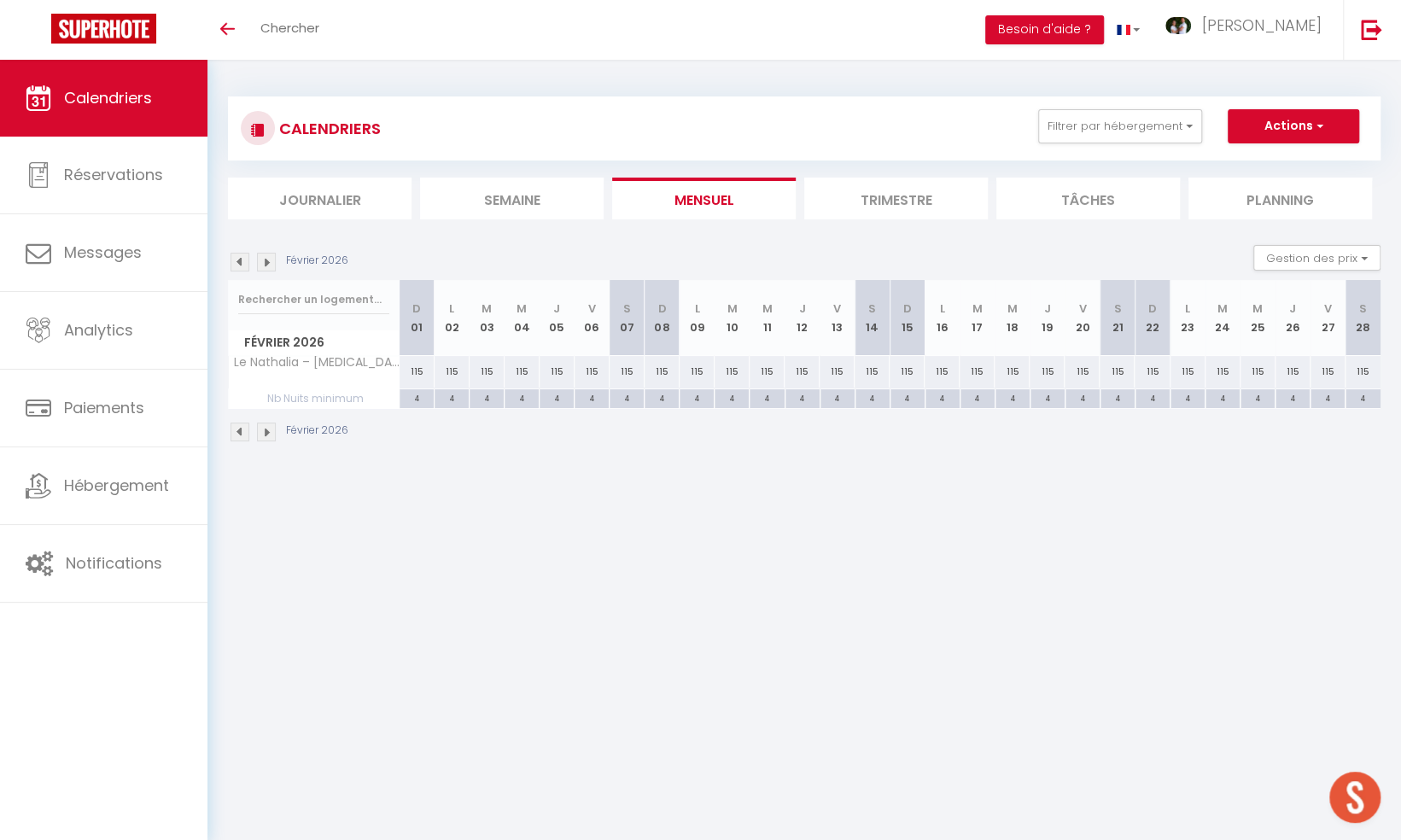
select select
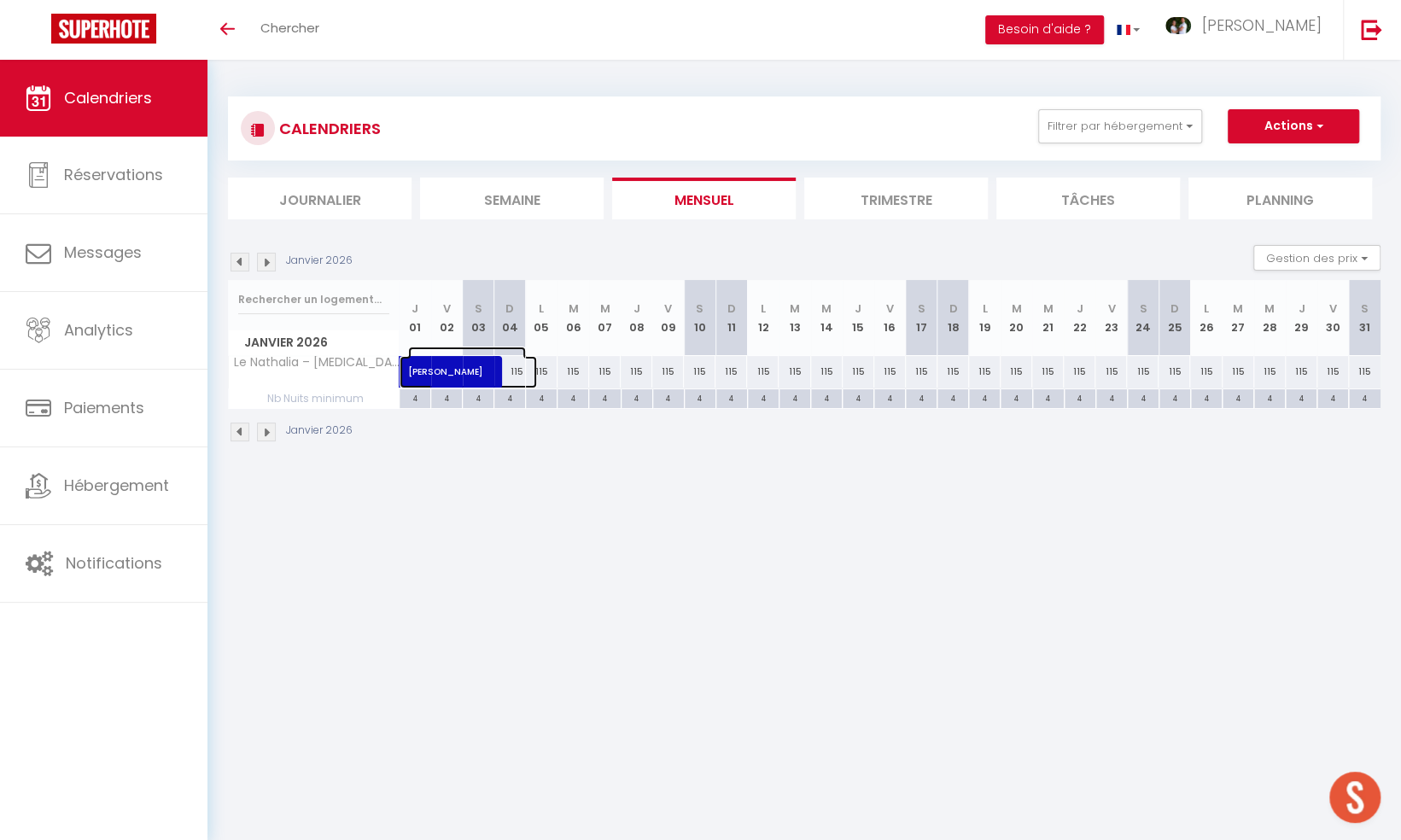
click at [473, 364] on span "[PERSON_NAME]" at bounding box center [467, 363] width 118 height 32
select select "OK"
select select "0"
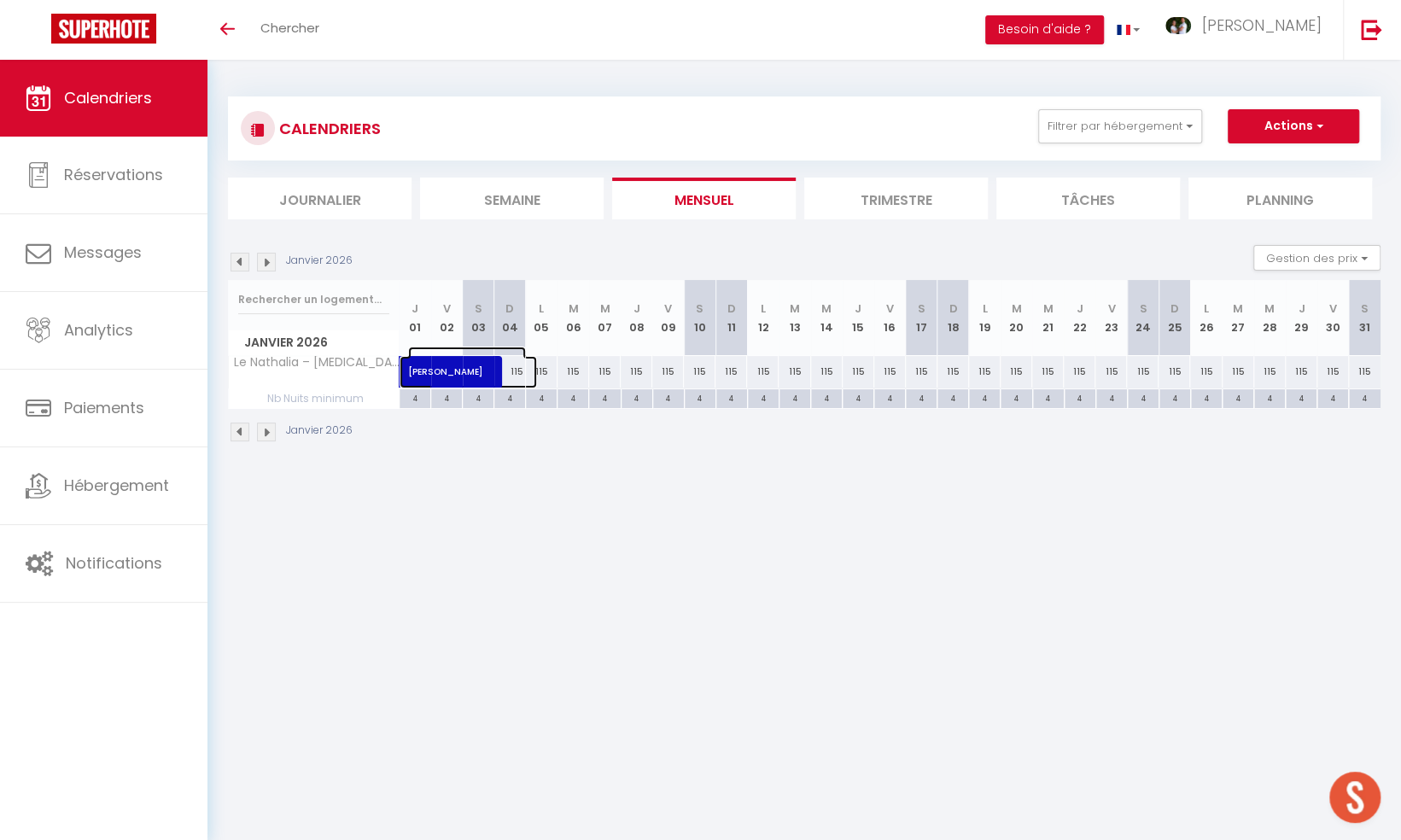
select select "1"
select select
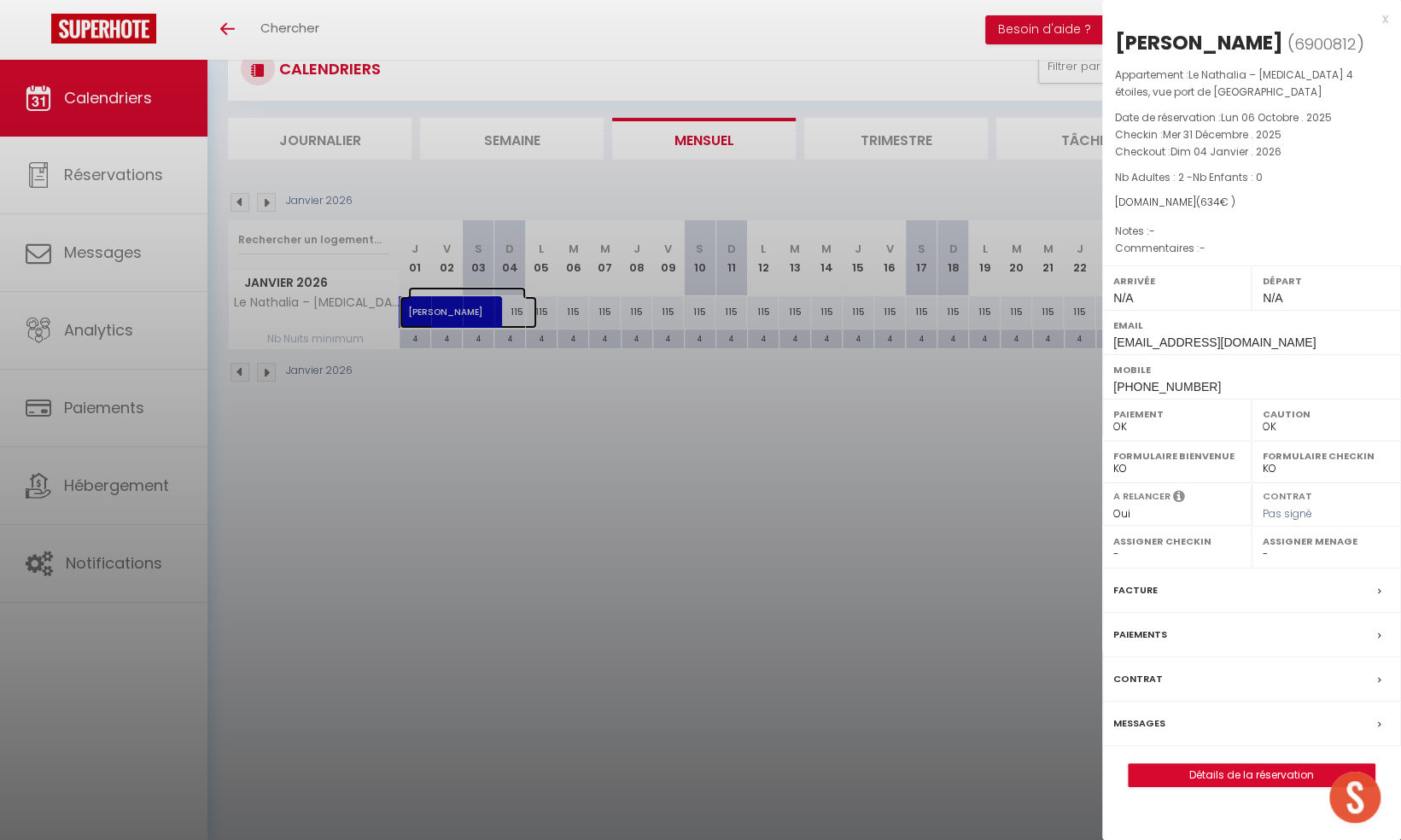
scroll to position [0, 0]
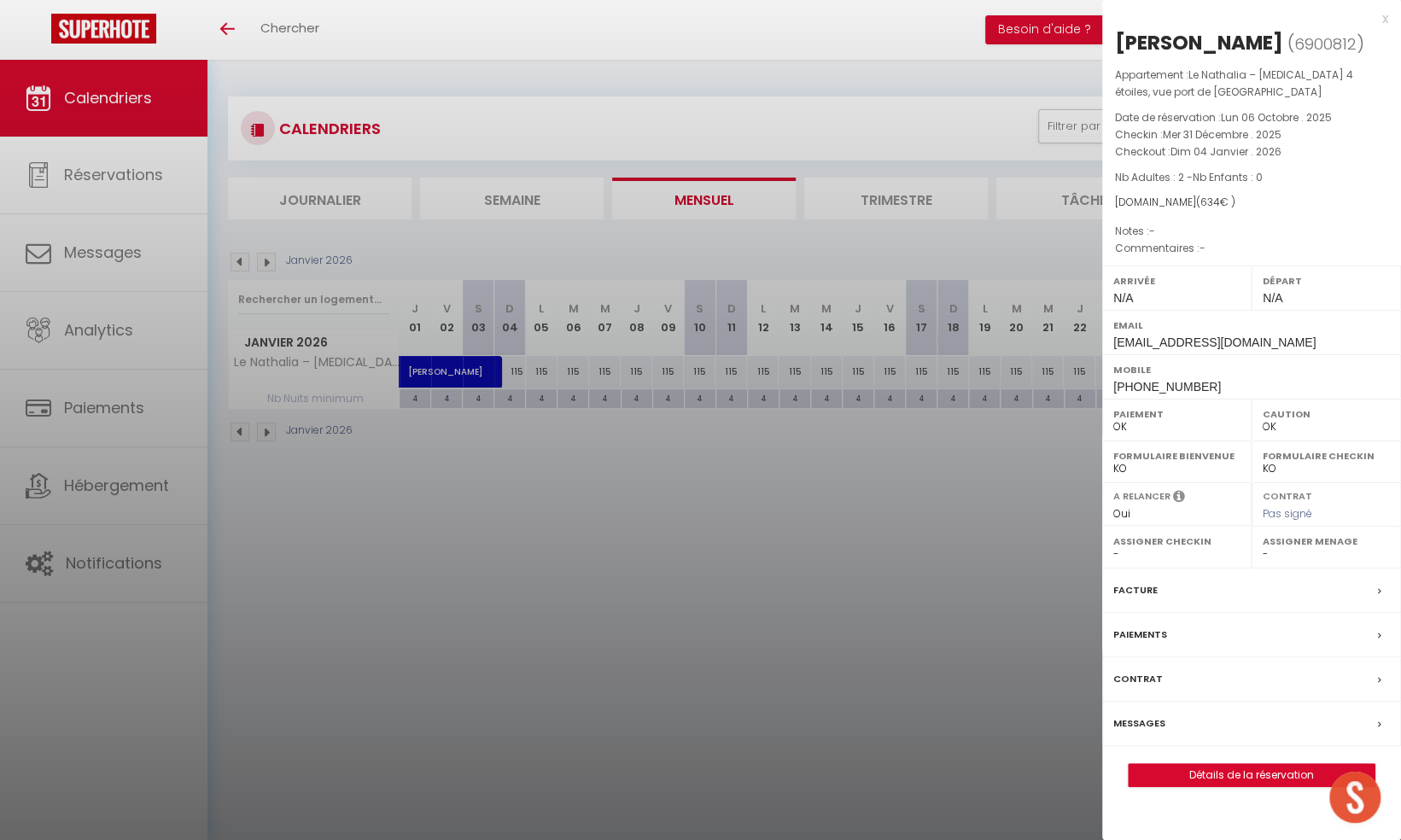
click at [1383, 17] on div "x" at bounding box center [1245, 19] width 286 height 21
